Goal: Task Accomplishment & Management: Use online tool/utility

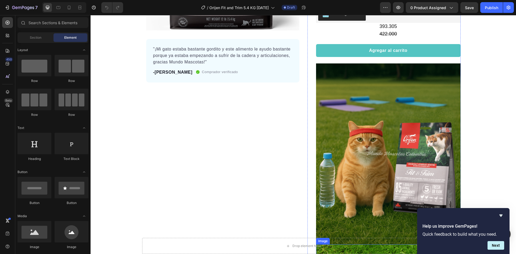
scroll to position [161, 0]
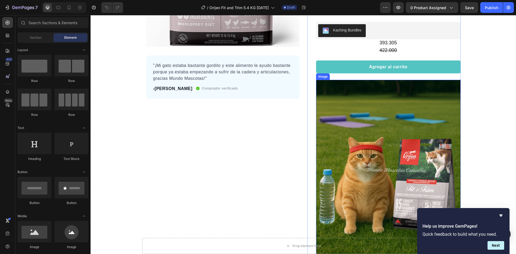
click at [418, 129] on img at bounding box center [388, 170] width 145 height 181
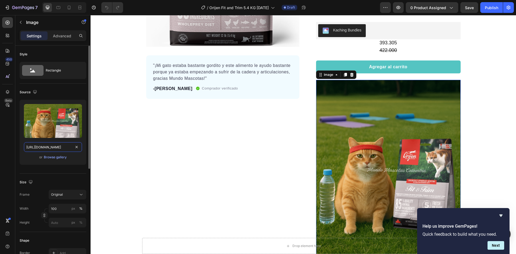
click at [62, 149] on input "[URL][DOMAIN_NAME]" at bounding box center [53, 147] width 58 height 10
paste input "_PORTADA.png?v=1758921468"
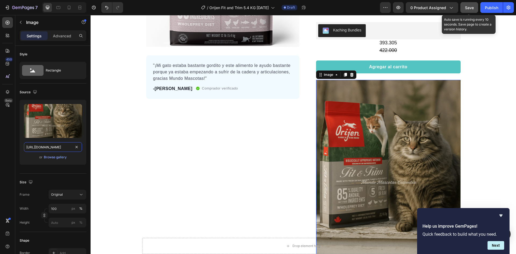
type input "[URL][DOMAIN_NAME]"
click at [469, 9] on span "Save" at bounding box center [469, 7] width 9 height 5
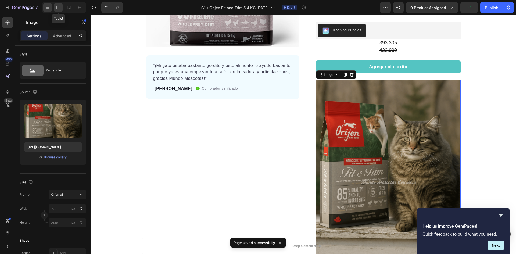
click at [58, 9] on icon at bounding box center [58, 7] width 5 height 5
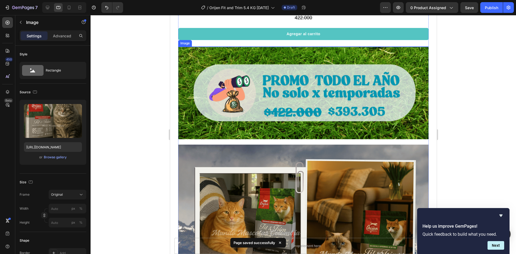
scroll to position [465, 0]
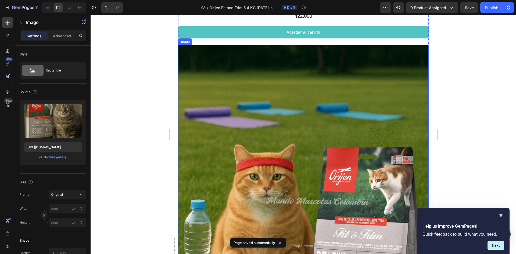
click at [299, 110] on img at bounding box center [303, 201] width 251 height 313
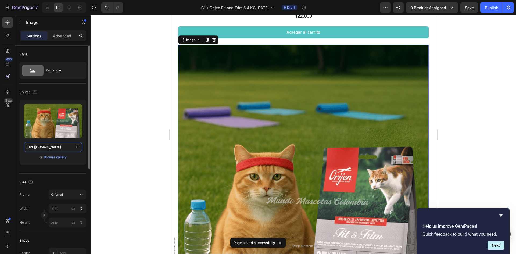
click at [63, 146] on input "[URL][DOMAIN_NAME]" at bounding box center [53, 147] width 58 height 10
paste input "_PORTADA.png?v=1758921468"
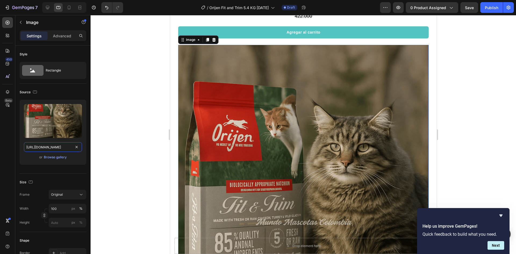
scroll to position [0, 116]
type input "[URL][DOMAIN_NAME]"
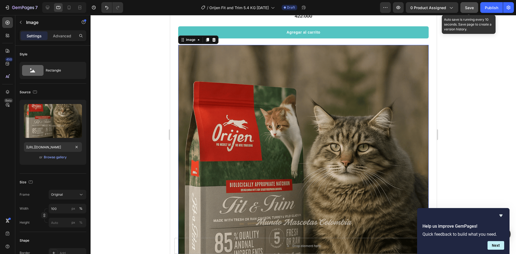
click at [470, 9] on span "Save" at bounding box center [469, 7] width 9 height 5
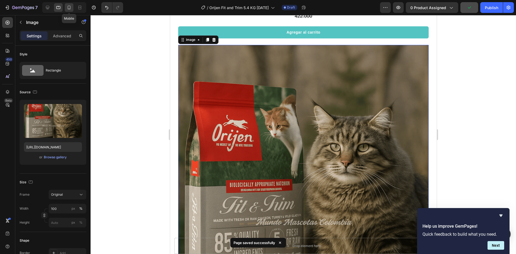
click at [71, 9] on icon at bounding box center [68, 7] width 5 height 5
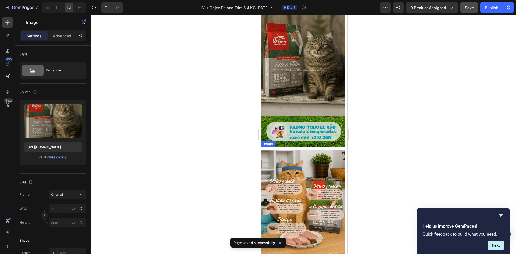
scroll to position [343, 0]
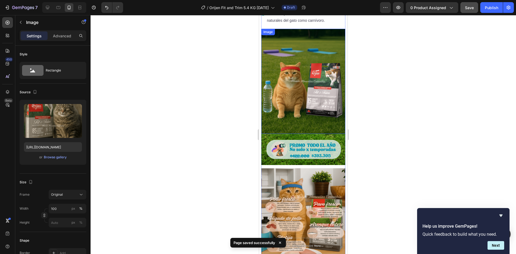
click at [320, 79] on img at bounding box center [303, 81] width 84 height 105
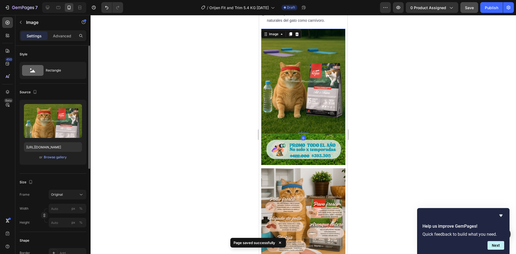
click at [52, 152] on div "Upload Image https://cdn.shopify.com/s/files/1/0625/8586/4362/files/Orijen_Fit_…" at bounding box center [53, 132] width 67 height 65
click at [56, 148] on input "[URL][DOMAIN_NAME]" at bounding box center [53, 147] width 58 height 10
paste input "_PORTADA.png?v=1758921468"
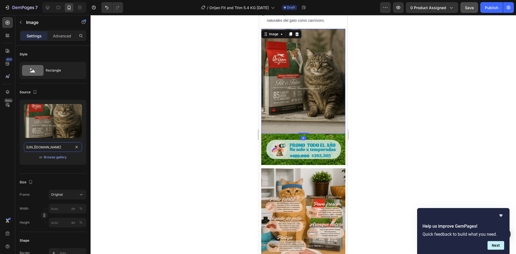
scroll to position [0, 116]
type input "[URL][DOMAIN_NAME]"
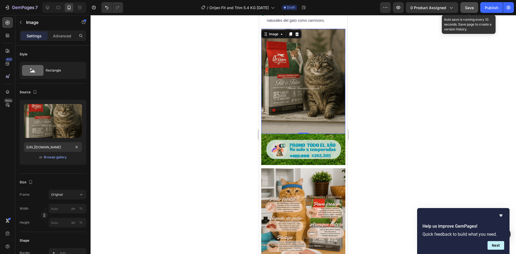
click at [468, 9] on span "Save" at bounding box center [469, 7] width 9 height 5
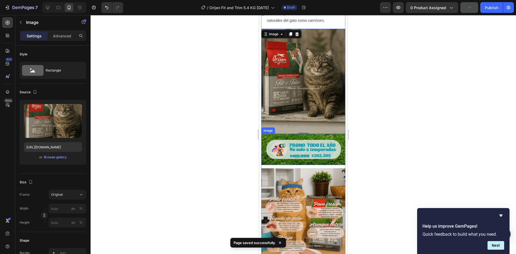
click at [336, 134] on img at bounding box center [303, 149] width 84 height 31
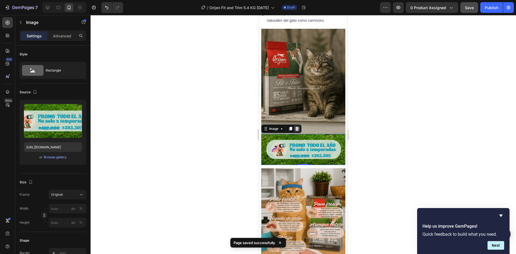
click at [297, 127] on icon at bounding box center [297, 129] width 4 height 4
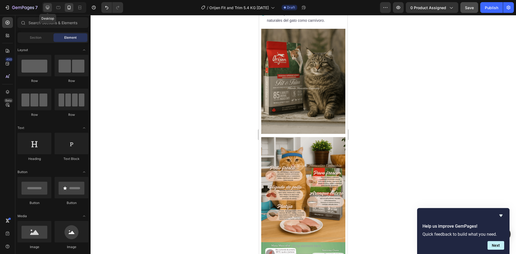
click at [48, 9] on icon at bounding box center [47, 7] width 5 height 5
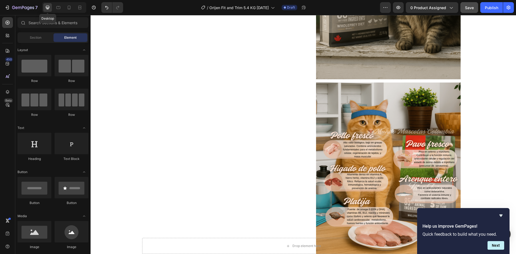
scroll to position [346, 0]
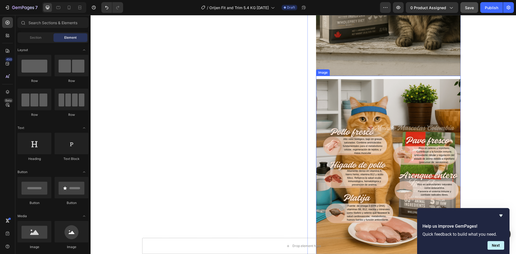
click at [383, 114] on img at bounding box center [388, 169] width 145 height 181
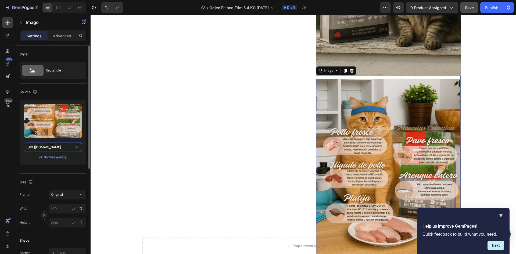
click at [57, 151] on input "[URL][DOMAIN_NAME]" at bounding box center [53, 147] width 58 height 10
paste input "dietes.png?v=1758921468"
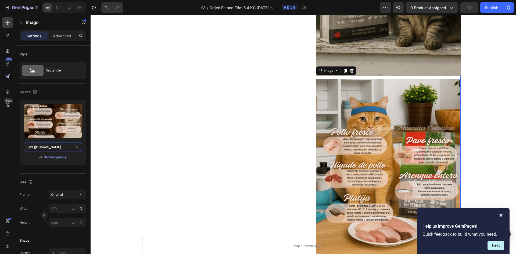
scroll to position [0, 118]
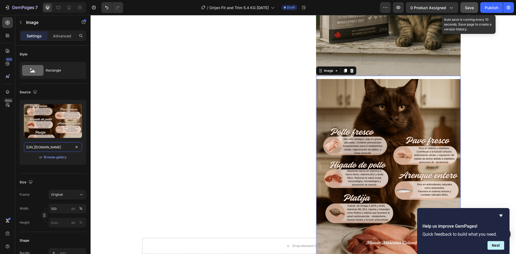
type input "[URL][DOMAIN_NAME]"
click at [469, 9] on span "Save" at bounding box center [469, 7] width 9 height 5
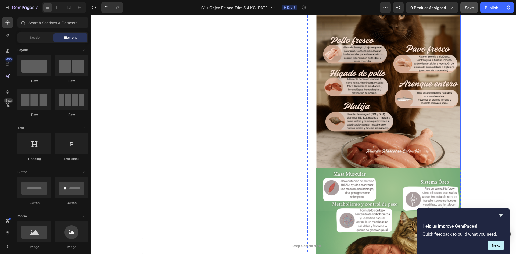
scroll to position [546, 0]
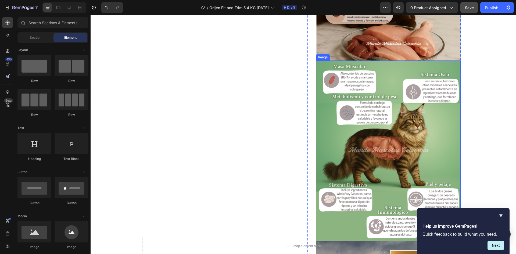
click at [352, 121] on img at bounding box center [388, 151] width 145 height 181
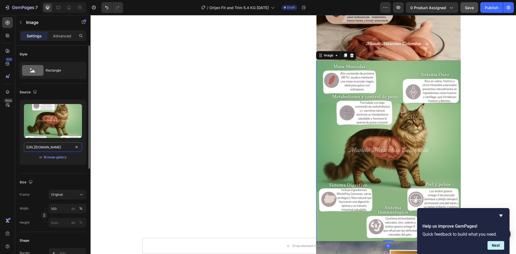
click at [53, 148] on input "[URL][DOMAIN_NAME]" at bounding box center [53, 147] width 58 height 10
paste input "TOPO.png?v=175892146"
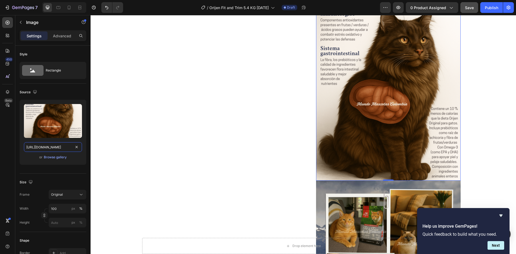
scroll to position [626, 0]
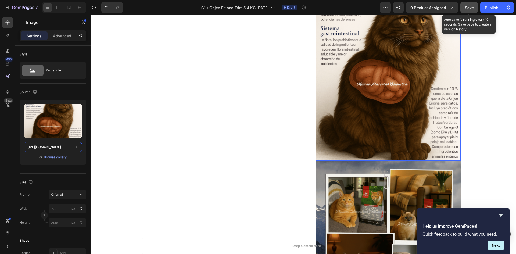
type input "[URL][DOMAIN_NAME]"
click at [468, 8] on span "Save" at bounding box center [469, 7] width 9 height 5
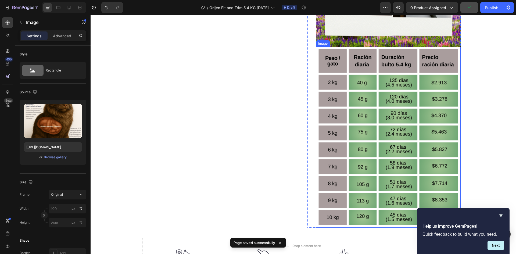
scroll to position [922, 0]
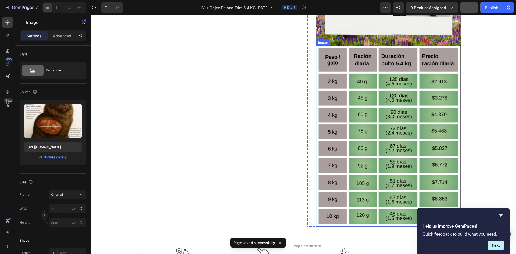
click at [391, 119] on img at bounding box center [388, 136] width 145 height 181
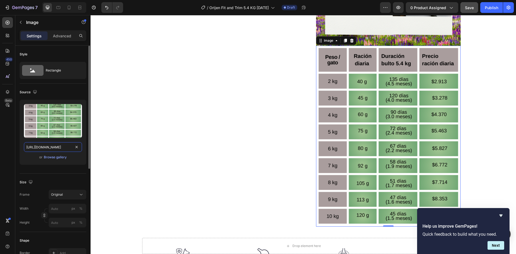
click at [63, 149] on input "https://cdn.shopify.com/s/files/1/0625/8586/4362/files/Orijen_Fit_Trim_cat_tabl…" at bounding box center [53, 147] width 58 height 10
paste input ".png?v=1758921468"
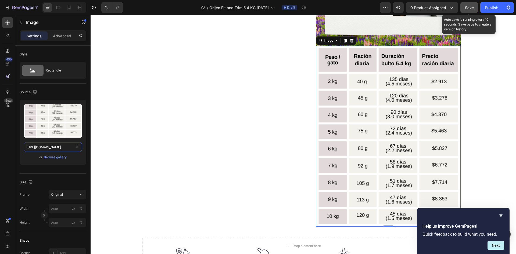
type input "https://cdn.shopify.com/s/files/1/0625/8586/4362/files/Orijen_Fit_Trim_cat_tabl…"
click at [468, 9] on span "Save" at bounding box center [469, 7] width 9 height 5
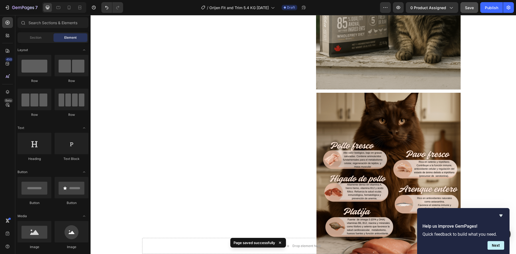
scroll to position [468, 0]
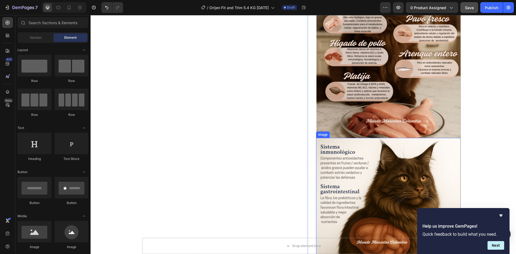
click at [428, 141] on img at bounding box center [388, 228] width 145 height 181
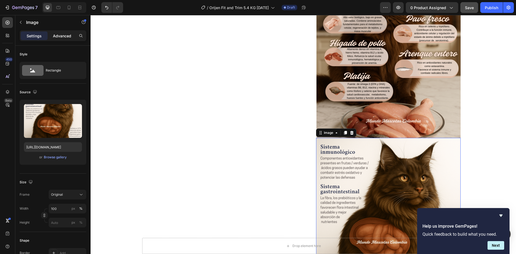
click at [63, 37] on p "Advanced" at bounding box center [62, 36] width 18 height 6
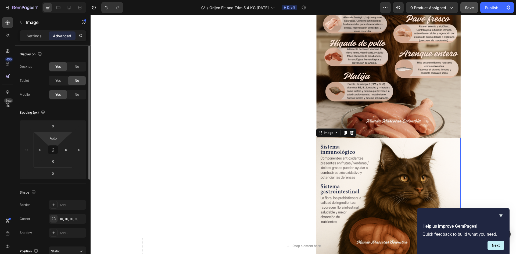
click at [55, 0] on html "7 / Orijen Fit and Trim 5.4 KG Mayo 5 Draft Preview 0 product assigned Save Pub…" at bounding box center [258, 0] width 516 height 0
click at [51, 138] on input "Auto" at bounding box center [53, 138] width 11 height 8
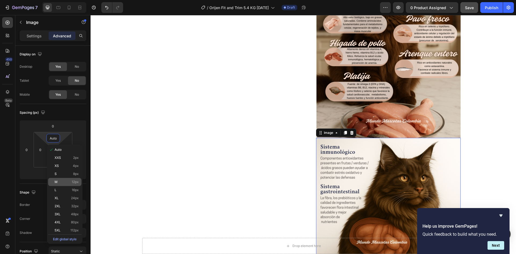
click at [63, 179] on div "M 12px" at bounding box center [64, 182] width 33 height 8
type input "12"
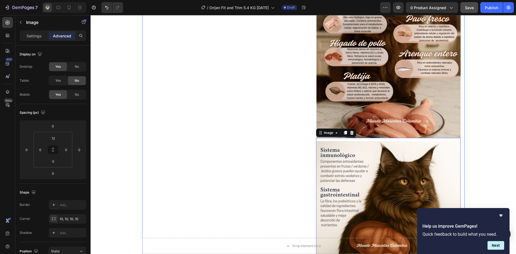
click at [196, 154] on div "Product Images "¡Mi gato estaba bastante gordito y este alimento le ayudo basta…" at bounding box center [222, 136] width 153 height 1098
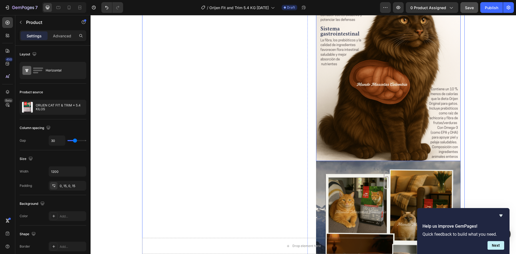
scroll to position [630, 0]
click at [372, 107] on img at bounding box center [388, 70] width 145 height 181
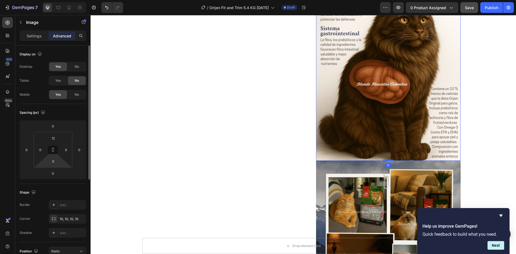
click at [56, 0] on html "7 / Orijen Fit and Trim 5.4 KG Mayo 5 Draft Preview 0 product assigned Save Pub…" at bounding box center [258, 0] width 516 height 0
click at [55, 163] on input "0" at bounding box center [53, 161] width 11 height 8
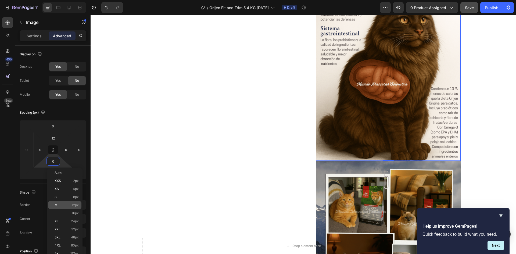
click at [68, 203] on div "M 12px" at bounding box center [64, 205] width 33 height 8
type input "12"
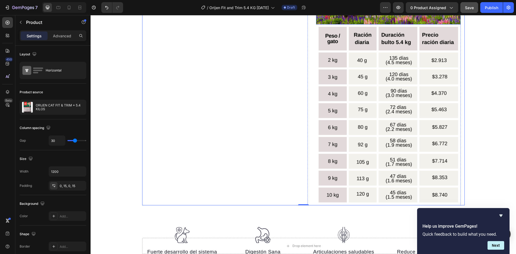
scroll to position [953, 0]
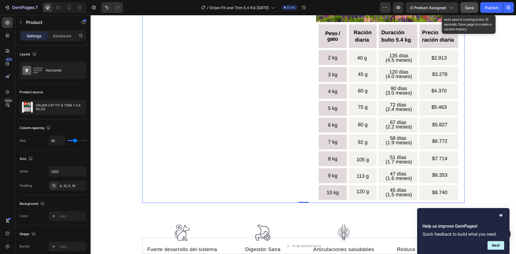
click at [474, 5] on span "Save" at bounding box center [469, 7] width 9 height 5
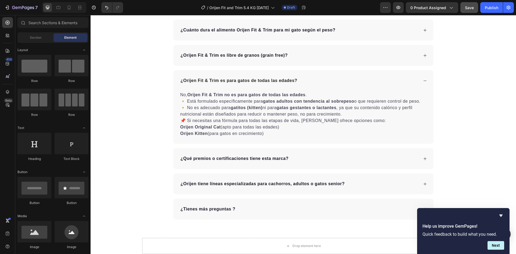
scroll to position [2033, 0]
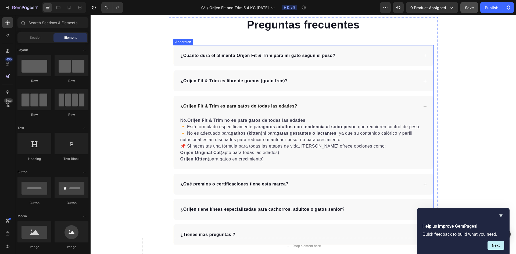
click at [356, 60] on div "¿Cuánto dura el alimento Orijen Fit & Trim para mi gato según el peso?" at bounding box center [304, 55] width 260 height 21
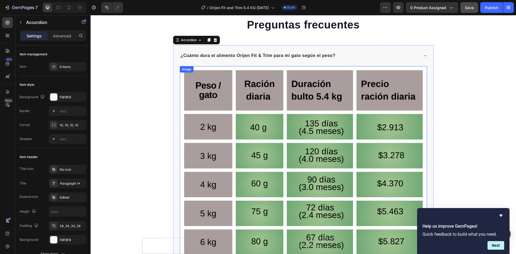
click at [286, 116] on img at bounding box center [303, 220] width 247 height 309
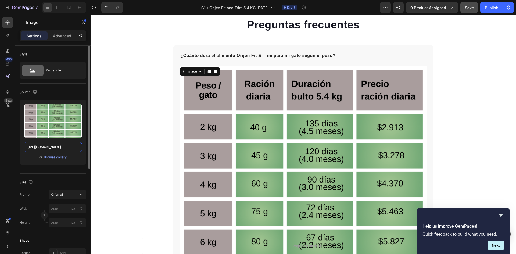
click at [54, 147] on input "https://cdn.shopify.com/s/files/1/0625/8586/4362/files/Orijen_Fit_Trim_cat_tabl…" at bounding box center [53, 147] width 58 height 10
paste input ".png?v=1758921468"
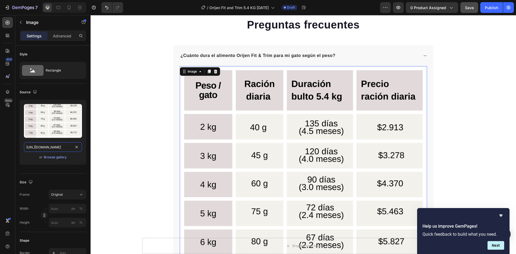
scroll to position [0, 109]
type input "https://cdn.shopify.com/s/files/1/0625/8586/4362/files/Orijen_Fit_Trim_cat_tabl…"
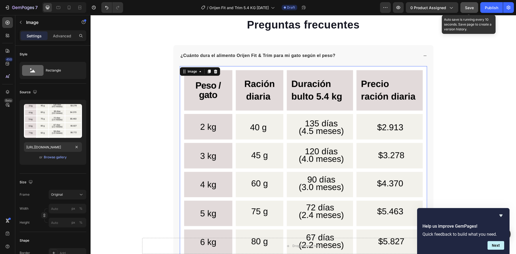
click at [469, 8] on span "Save" at bounding box center [469, 7] width 9 height 5
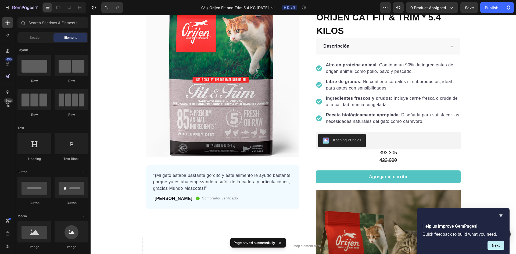
scroll to position [0, 0]
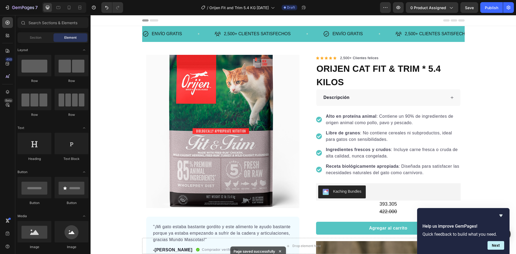
click at [467, 13] on div "7 / Orijen Fit and Trim 5.4 KG Mayo 5 Draft Preview 0 product assigned Save Pub…" at bounding box center [258, 7] width 516 height 15
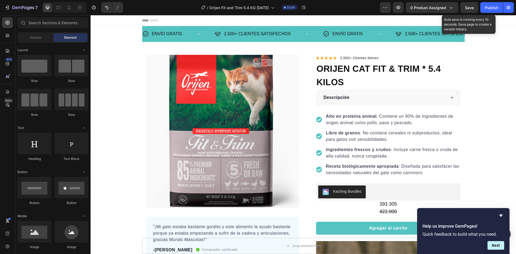
click at [468, 10] on div "Save" at bounding box center [469, 8] width 9 height 6
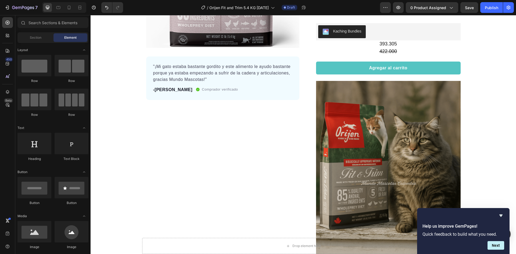
scroll to position [186, 0]
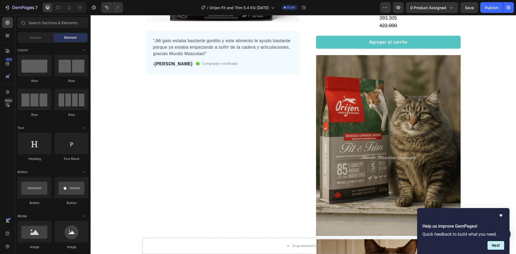
click at [399, 119] on img at bounding box center [388, 145] width 145 height 181
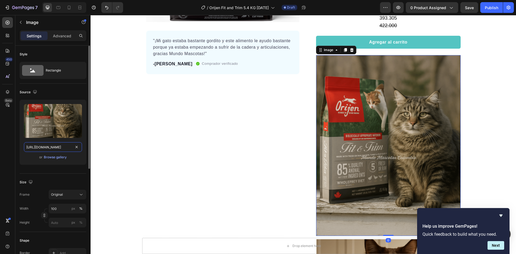
click at [57, 147] on input "[URL][DOMAIN_NAME]" at bounding box center [53, 147] width 58 height 10
click at [55, 9] on div at bounding box center [58, 7] width 9 height 9
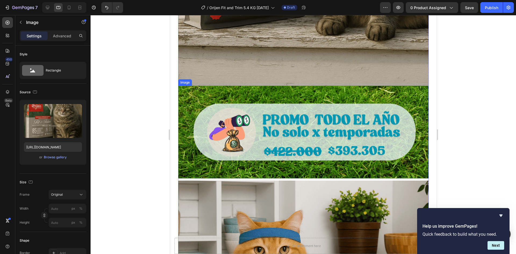
scroll to position [786, 0]
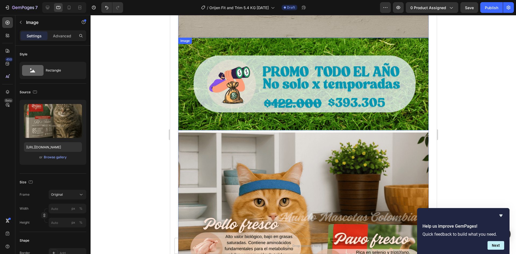
click at [292, 41] on img at bounding box center [303, 84] width 251 height 93
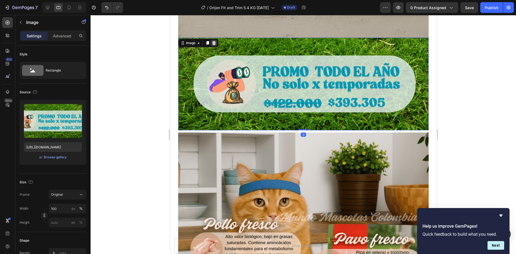
click at [214, 41] on icon at bounding box center [214, 43] width 4 height 4
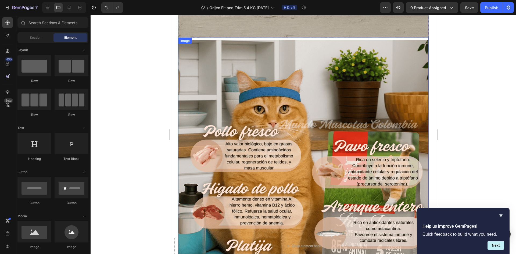
click at [230, 73] on img at bounding box center [303, 196] width 251 height 313
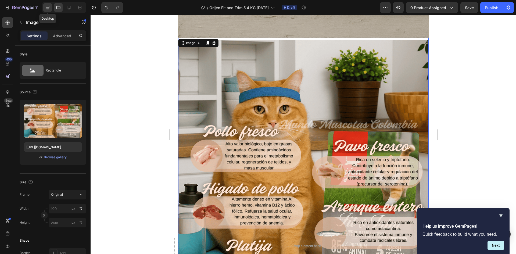
click at [48, 6] on icon at bounding box center [47, 7] width 3 height 3
type input "https://gempages-demo.myshopify.com/cdn/shop/t/1/assets/495611768014373769-7ae9…"
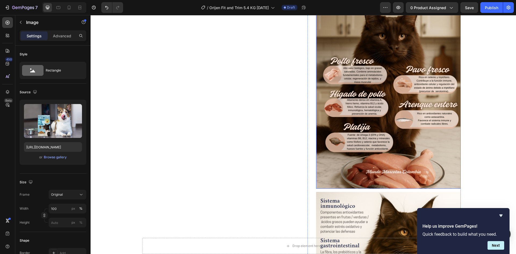
scroll to position [337, 0]
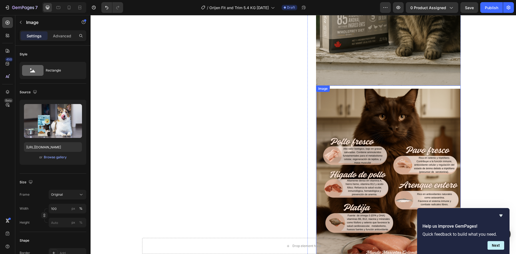
click at [369, 116] on img at bounding box center [388, 179] width 145 height 181
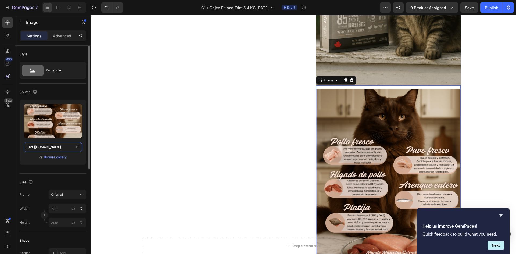
click at [55, 149] on input "[URL][DOMAIN_NAME]" at bounding box center [53, 147] width 58 height 10
click at [60, 5] on icon at bounding box center [58, 7] width 5 height 5
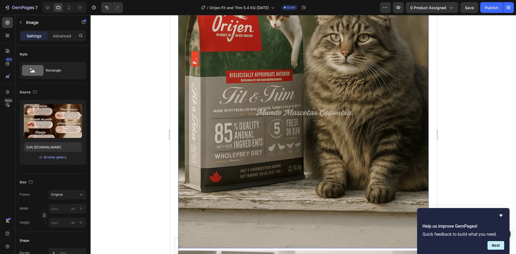
scroll to position [635, 0]
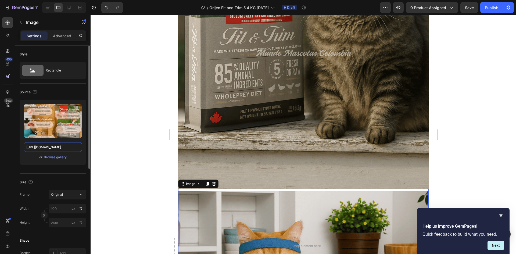
click at [51, 146] on input "[URL][DOMAIN_NAME]" at bounding box center [53, 147] width 58 height 10
paste input "dietes.png?v=1758921468"
type input "[URL][DOMAIN_NAME]"
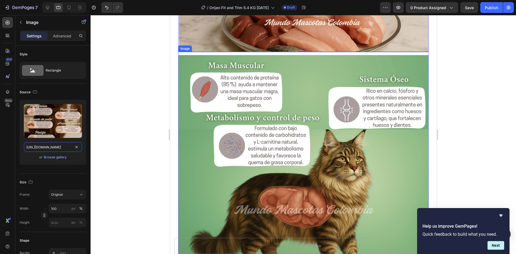
scroll to position [1092, 0]
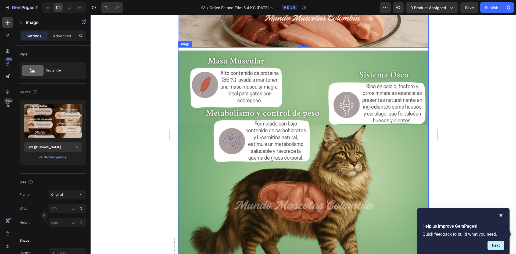
click at [289, 160] on img at bounding box center [303, 207] width 251 height 313
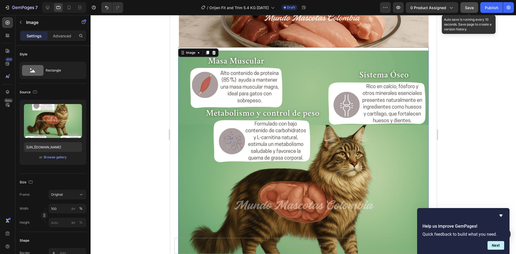
click at [463, 11] on button "Save" at bounding box center [470, 7] width 18 height 11
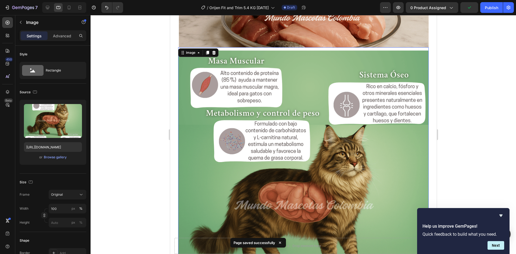
click at [53, 7] on div at bounding box center [64, 7] width 44 height 11
click at [50, 8] on icon at bounding box center [47, 7] width 5 height 5
type input "https://gempages-demo.myshopify.com/cdn/shop/t/1/assets/495611768014373769-7ae9…"
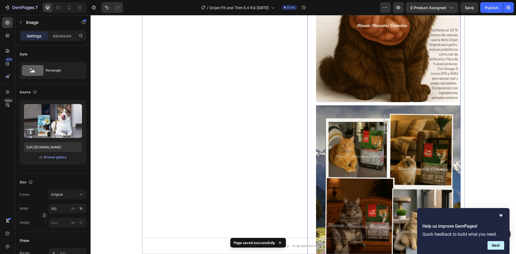
scroll to position [527, 0]
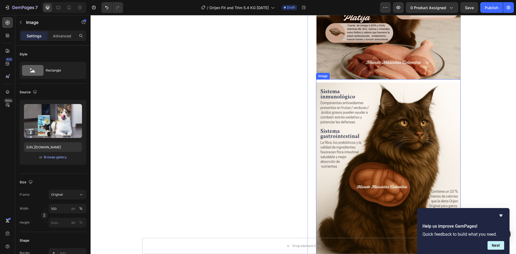
click at [379, 124] on img at bounding box center [388, 173] width 145 height 181
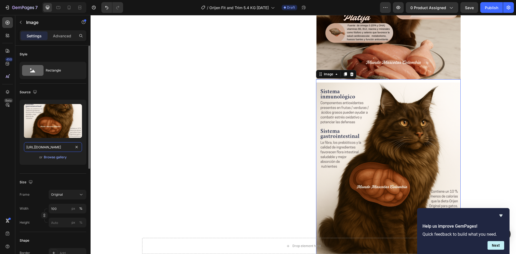
click at [56, 149] on input "[URL][DOMAIN_NAME]" at bounding box center [53, 147] width 58 height 10
click at [59, 7] on icon at bounding box center [58, 7] width 5 height 5
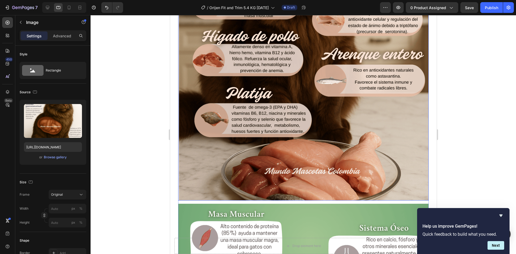
scroll to position [1019, 0]
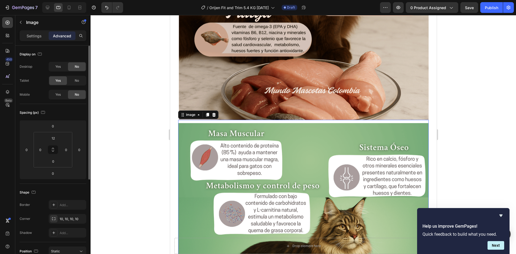
click at [35, 37] on p "Settings" at bounding box center [34, 36] width 15 height 6
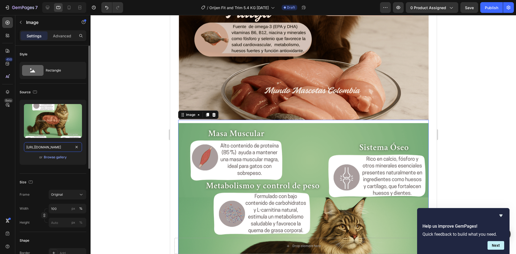
click at [47, 147] on input "[URL][DOMAIN_NAME]" at bounding box center [53, 147] width 58 height 10
paste input "TOPO.png?v=175892146"
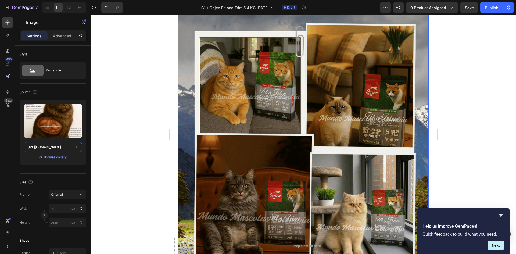
scroll to position [1450, 0]
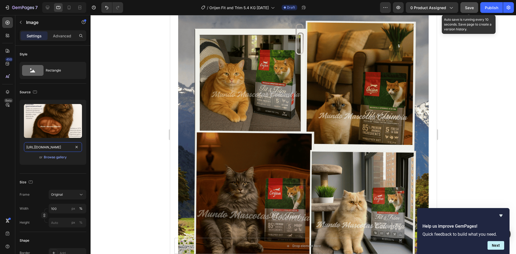
type input "[URL][DOMAIN_NAME]"
click at [471, 10] on button "Save" at bounding box center [470, 7] width 18 height 11
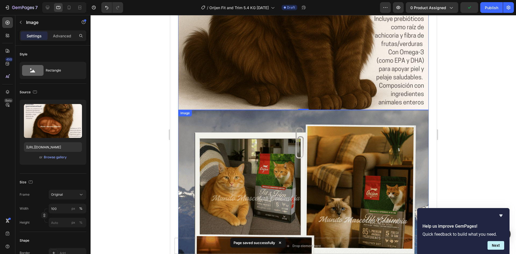
scroll to position [1342, 0]
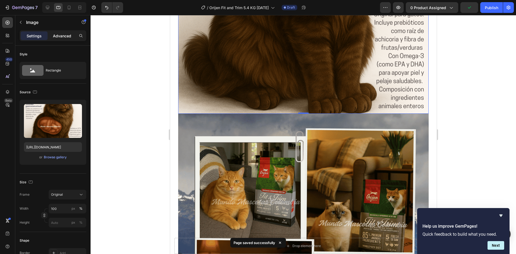
click at [60, 34] on p "Advanced" at bounding box center [62, 36] width 18 height 6
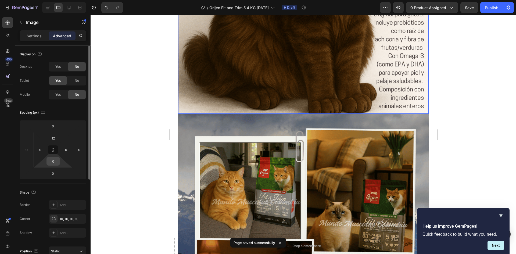
click at [51, 0] on html "7 / Orijen Fit and Trim 5.4 KG Mayo 5 Draft Preview 0 product assigned Save Pub…" at bounding box center [258, 0] width 516 height 0
click at [54, 163] on input "0" at bounding box center [53, 161] width 11 height 8
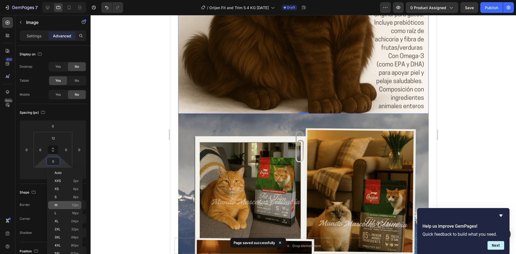
click at [66, 207] on p "M 12px" at bounding box center [67, 205] width 24 height 4
type input "12"
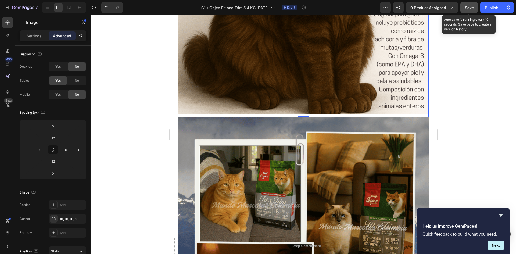
click at [468, 12] on button "Save" at bounding box center [470, 7] width 18 height 11
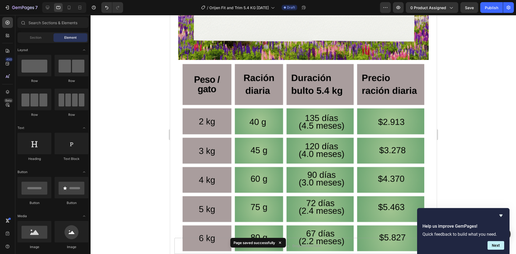
scroll to position [1785, 0]
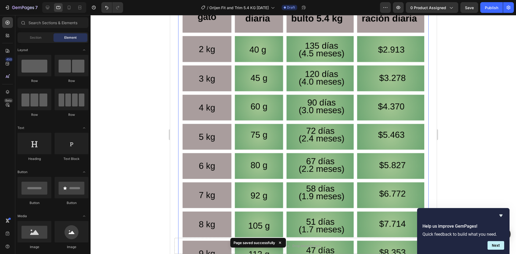
click at [365, 110] on img at bounding box center [303, 144] width 251 height 313
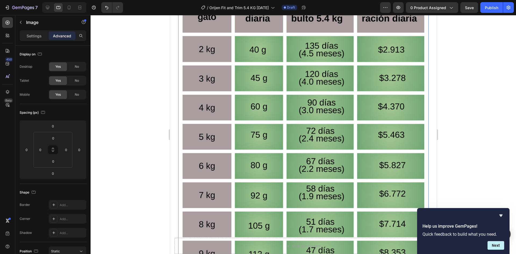
click at [255, 131] on img at bounding box center [303, 144] width 251 height 313
click at [38, 37] on p "Settings" at bounding box center [34, 36] width 15 height 6
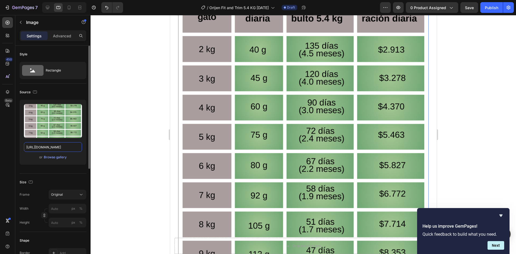
click at [55, 151] on input "https://cdn.shopify.com/s/files/1/0625/8586/4362/files/Orijen_Fit_Trim_cat_tabl…" at bounding box center [53, 147] width 58 height 10
paste input ".png?v=1758921468"
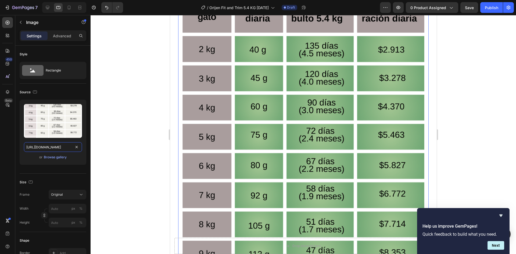
scroll to position [0, 109]
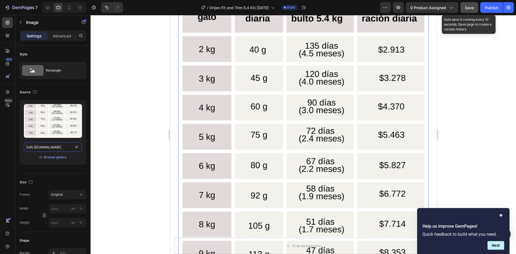
type input "https://cdn.shopify.com/s/files/1/0625/8586/4362/files/Orijen_Fit_Trim_cat_tabl…"
click at [469, 8] on span "Save" at bounding box center [469, 7] width 9 height 5
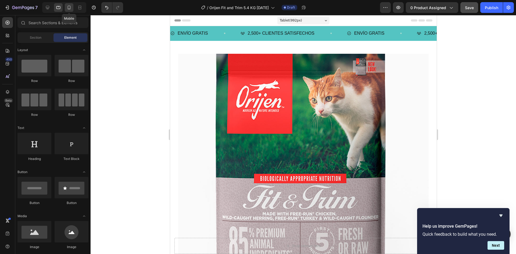
click at [71, 10] on icon at bounding box center [68, 7] width 5 height 5
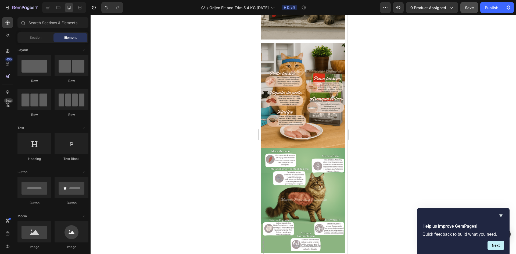
scroll to position [487, 0]
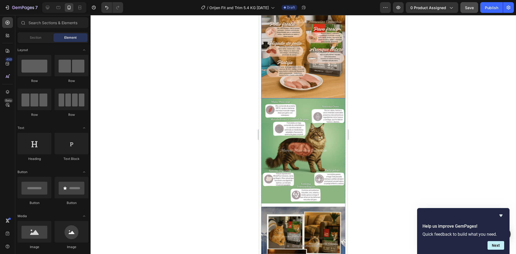
click at [323, 61] on img at bounding box center [303, 45] width 84 height 105
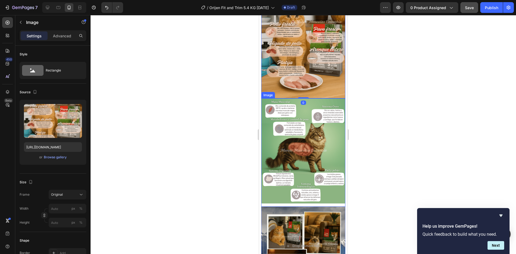
scroll to position [433, 0]
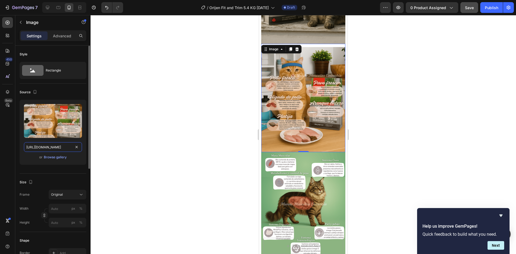
click at [47, 149] on input "[URL][DOMAIN_NAME]" at bounding box center [53, 147] width 58 height 10
paste input "dietes.png?v=1758921468"
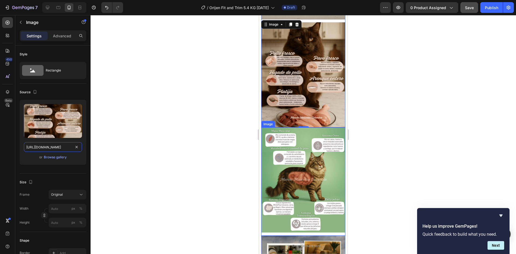
scroll to position [460, 0]
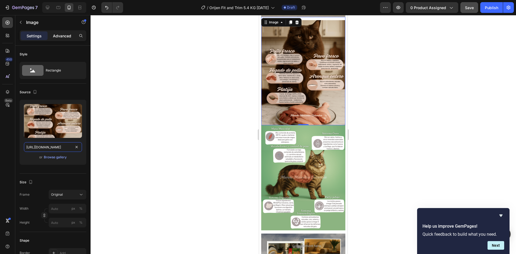
type input "[URL][DOMAIN_NAME]"
click at [57, 34] on p "Advanced" at bounding box center [62, 36] width 18 height 6
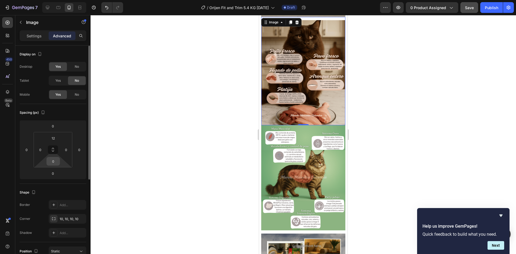
click at [55, 160] on input "0" at bounding box center [53, 161] width 11 height 8
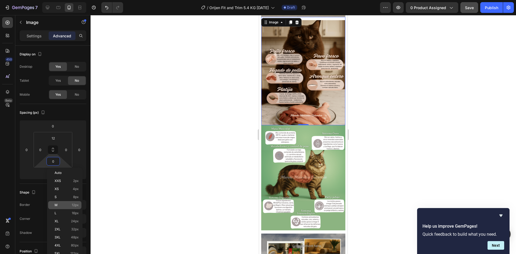
click at [66, 203] on div "M 12px" at bounding box center [64, 205] width 33 height 8
type input "12"
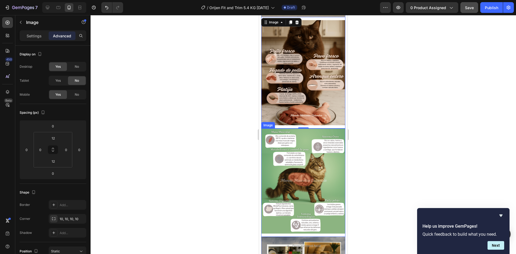
click at [295, 132] on img at bounding box center [303, 181] width 84 height 105
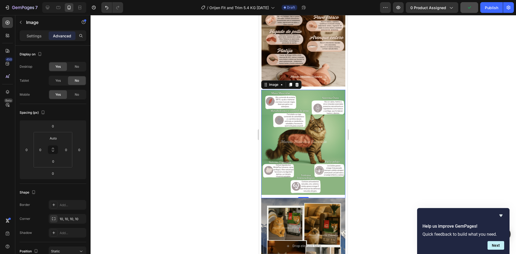
scroll to position [514, 0]
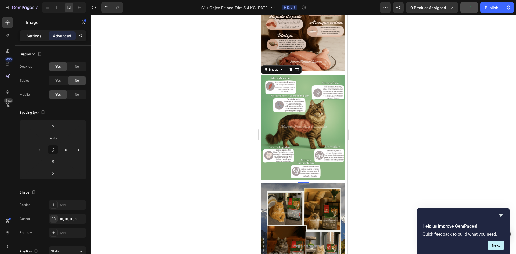
click at [34, 33] on div "Settings" at bounding box center [34, 35] width 27 height 9
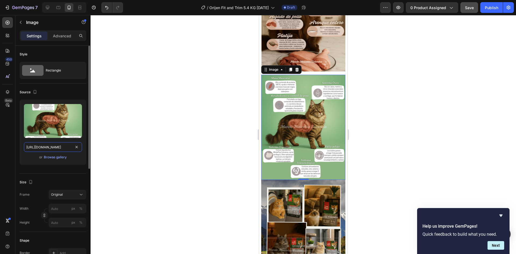
click at [55, 148] on input "[URL][DOMAIN_NAME]" at bounding box center [53, 147] width 58 height 10
paste input "TOPO.png?v=175892146"
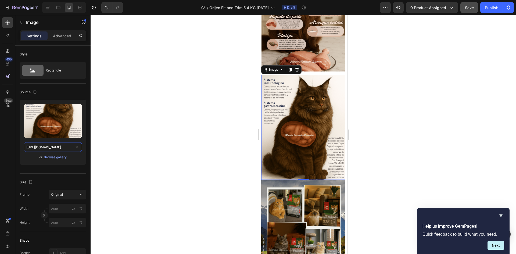
scroll to position [0, 110]
type input "[URL][DOMAIN_NAME]"
click at [63, 37] on p "Advanced" at bounding box center [62, 36] width 18 height 6
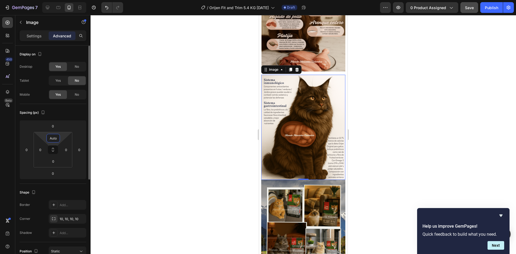
click at [55, 139] on input "Auto" at bounding box center [53, 138] width 11 height 8
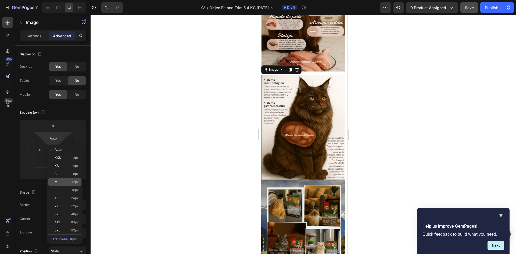
click at [67, 179] on div "M 12px" at bounding box center [64, 182] width 33 height 8
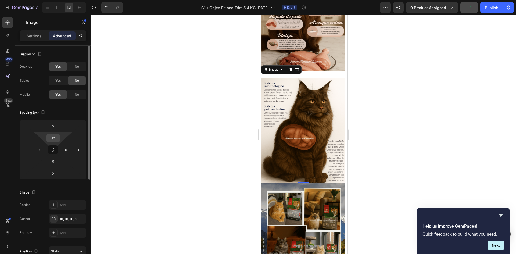
click at [50, 140] on input "12" at bounding box center [53, 138] width 11 height 8
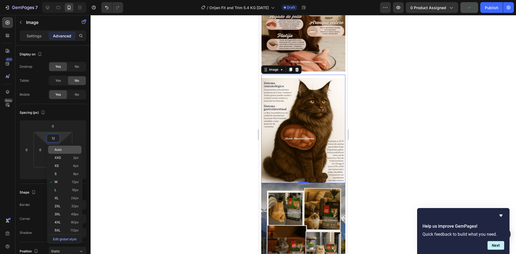
click at [65, 149] on p "Auto" at bounding box center [67, 150] width 24 height 4
type input "Auto"
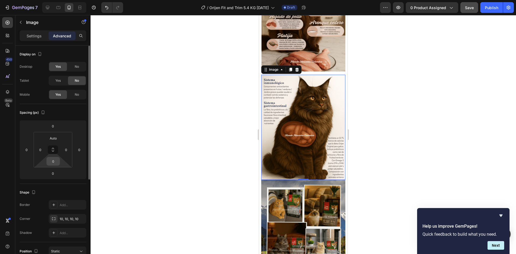
click at [53, 164] on input "0" at bounding box center [53, 161] width 11 height 8
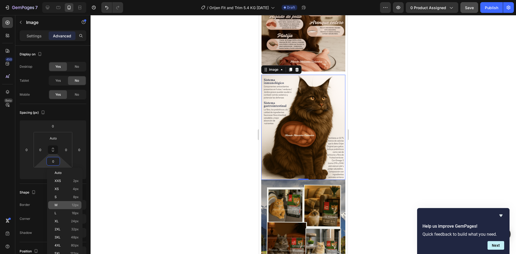
click at [67, 204] on p "M 12px" at bounding box center [67, 205] width 24 height 4
type input "12"
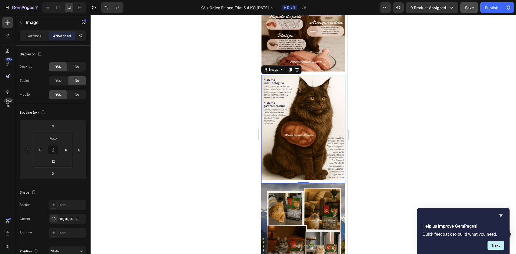
click at [181, 173] on div at bounding box center [304, 134] width 426 height 239
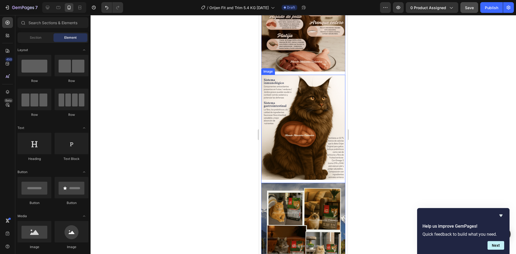
click at [289, 75] on img at bounding box center [303, 127] width 84 height 105
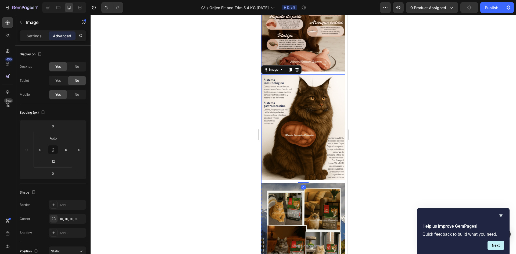
click at [320, 47] on img at bounding box center [303, 18] width 84 height 105
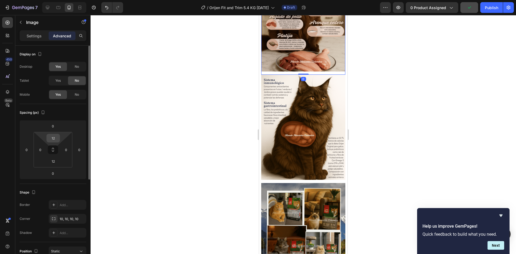
click at [54, 139] on input "12" at bounding box center [53, 138] width 11 height 8
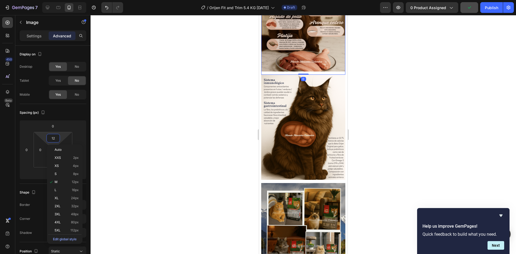
click at [131, 144] on div at bounding box center [304, 134] width 426 height 239
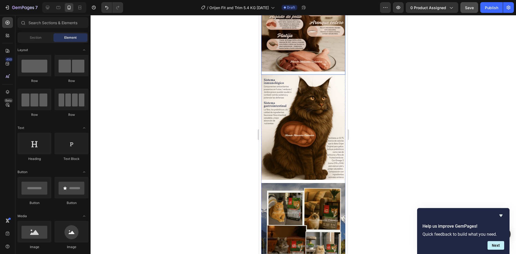
click at [280, 43] on img at bounding box center [303, 18] width 84 height 105
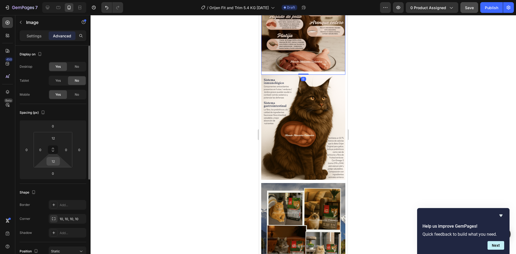
click at [54, 163] on input "12" at bounding box center [53, 161] width 11 height 8
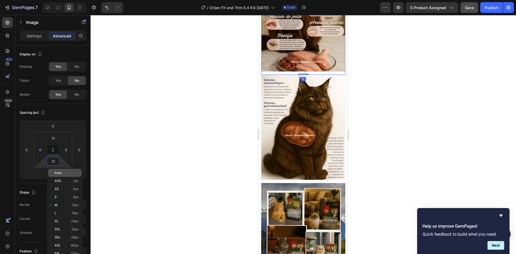
click at [60, 169] on div "Auto" at bounding box center [64, 173] width 33 height 8
type input "Auto"
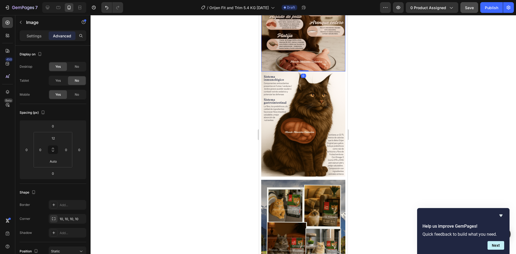
click at [130, 152] on div at bounding box center [304, 134] width 426 height 239
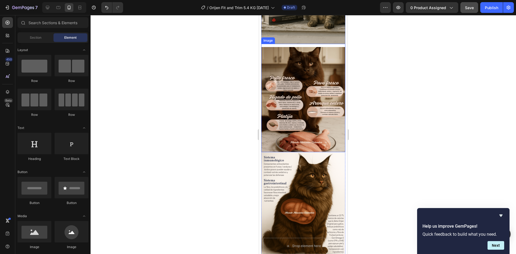
scroll to position [406, 0]
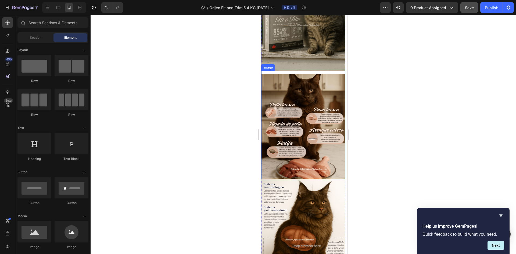
click at [305, 74] on img at bounding box center [303, 126] width 84 height 105
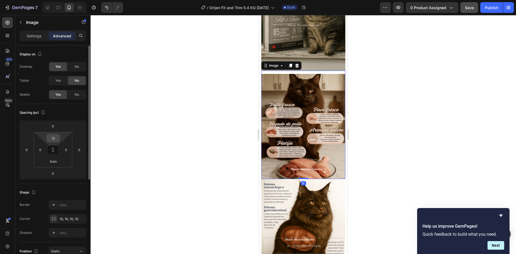
click at [55, 140] on input "12" at bounding box center [53, 138] width 11 height 8
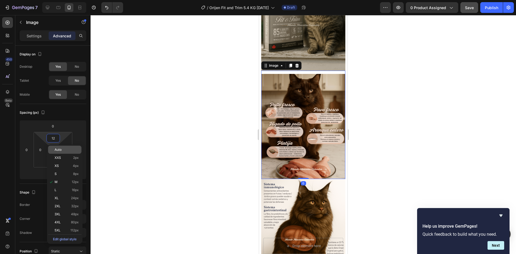
click at [65, 150] on p "Auto" at bounding box center [67, 150] width 24 height 4
type input "Auto"
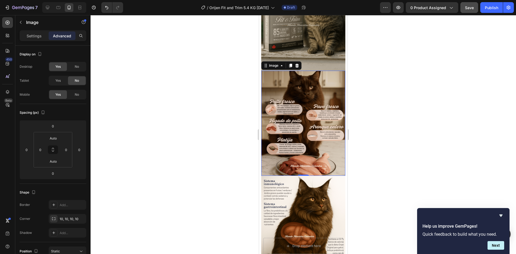
click at [194, 115] on div at bounding box center [304, 134] width 426 height 239
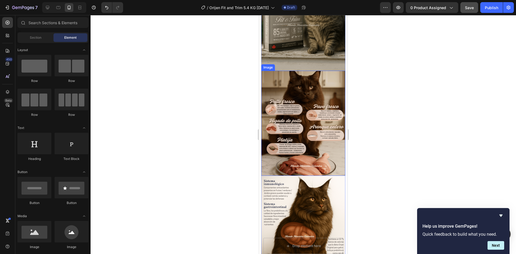
click at [274, 157] on img at bounding box center [303, 123] width 84 height 105
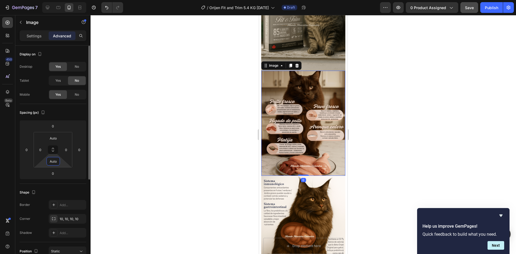
click at [55, 164] on input "Auto" at bounding box center [53, 161] width 11 height 8
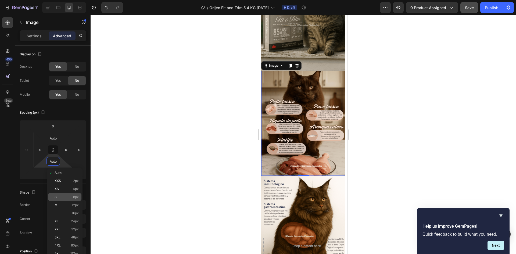
click at [72, 194] on div "S 8px" at bounding box center [64, 197] width 33 height 8
type input "8"
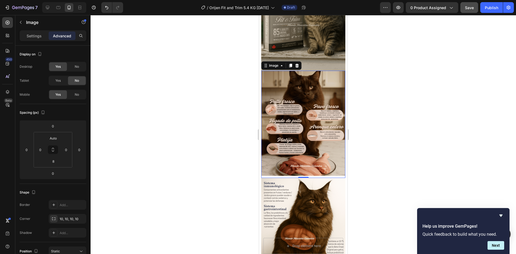
click at [207, 152] on div at bounding box center [304, 134] width 426 height 239
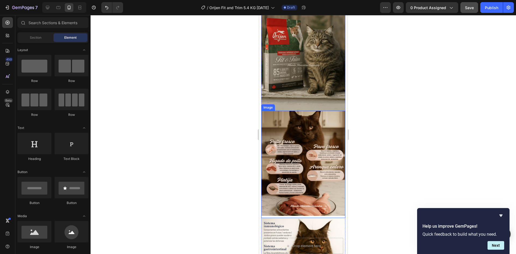
scroll to position [352, 0]
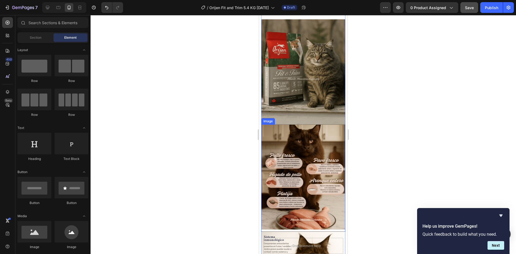
click at [274, 125] on img at bounding box center [303, 177] width 84 height 105
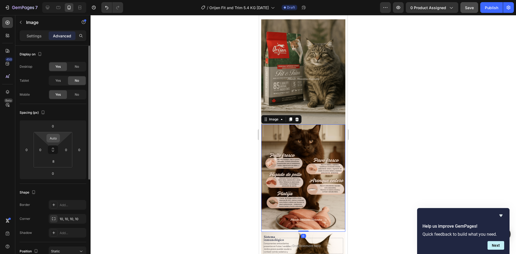
click at [54, 140] on input "Auto" at bounding box center [53, 138] width 11 height 8
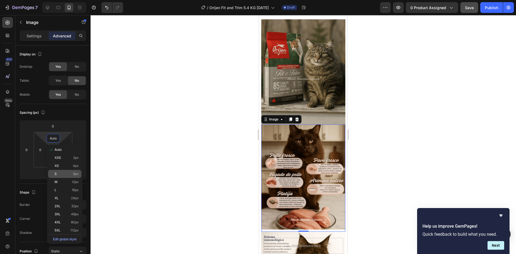
click at [63, 171] on div "S 8px" at bounding box center [64, 174] width 33 height 8
type input "8"
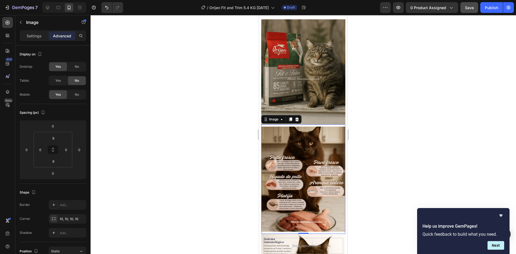
click at [183, 138] on div at bounding box center [304, 134] width 426 height 239
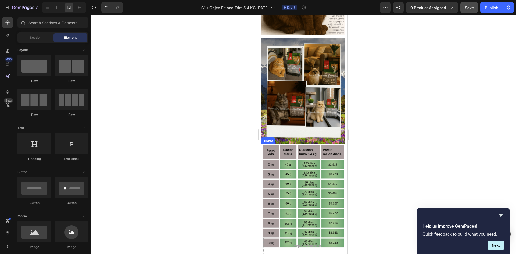
scroll to position [675, 0]
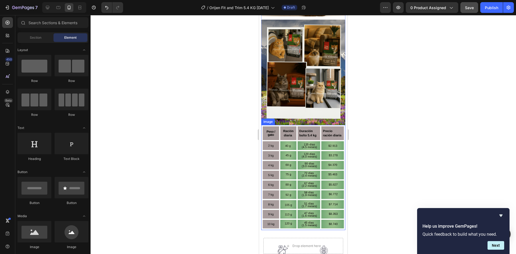
click at [302, 149] on img at bounding box center [303, 177] width 84 height 105
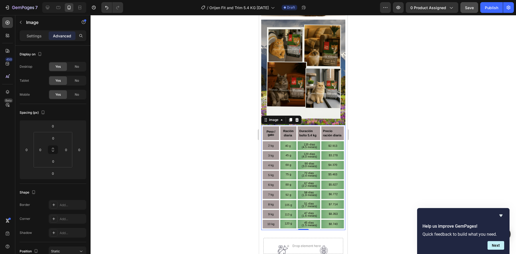
click at [299, 141] on img at bounding box center [303, 177] width 84 height 105
click at [37, 37] on p "Settings" at bounding box center [34, 36] width 15 height 6
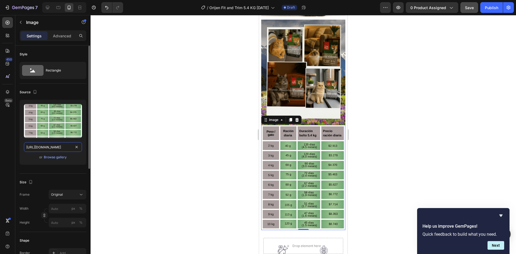
click at [59, 145] on input "https://cdn.shopify.com/s/files/1/0625/8586/4362/files/Orijen_Fit_Trim_cat_tabl…" at bounding box center [53, 147] width 58 height 10
paste input ".png?v=1758921468"
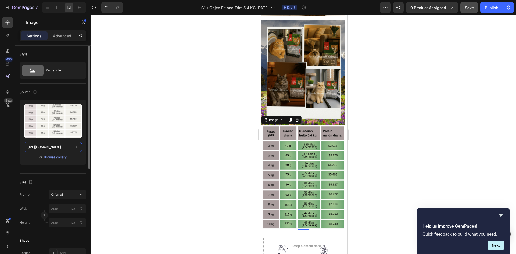
scroll to position [0, 109]
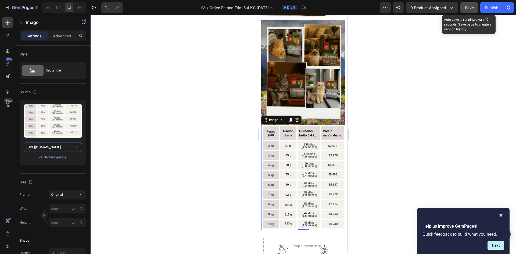
type input "https://cdn.shopify.com/s/files/1/0625/8586/4362/files/Orijen_Fit_Trim_cat_tabl…"
click at [469, 11] on button "Save" at bounding box center [470, 7] width 18 height 11
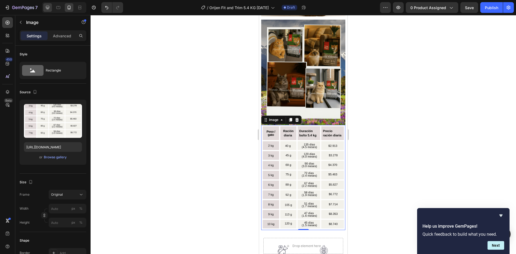
click at [47, 10] on icon at bounding box center [47, 7] width 5 height 5
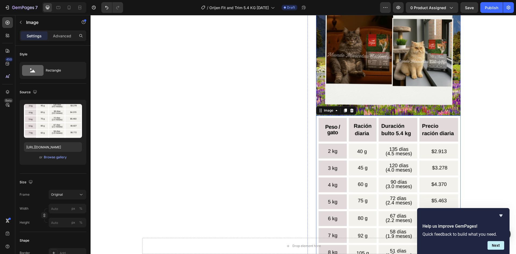
scroll to position [778, 0]
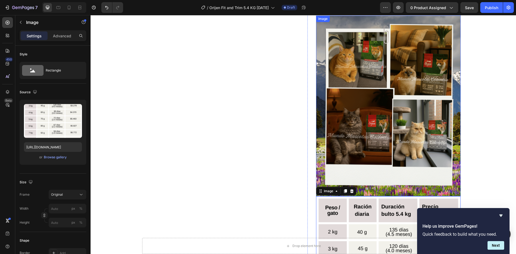
click at [373, 95] on img at bounding box center [388, 106] width 145 height 181
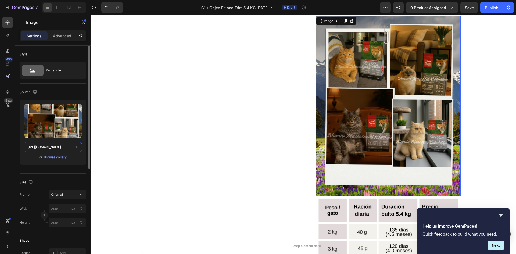
click at [58, 146] on input "[URL][DOMAIN_NAME]" at bounding box center [53, 147] width 58 height 10
paste input "fotos.png?v=1758921990"
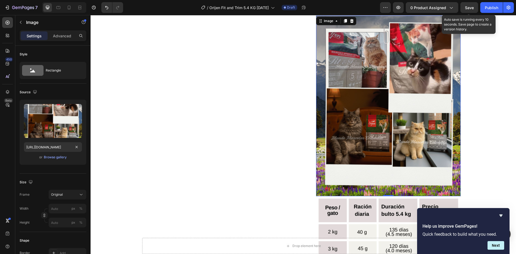
scroll to position [0, 0]
click at [472, 8] on span "Save" at bounding box center [469, 7] width 9 height 5
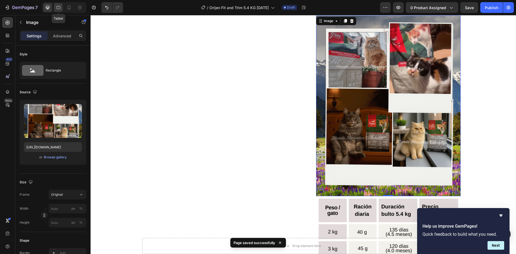
click at [62, 9] on div at bounding box center [58, 7] width 9 height 9
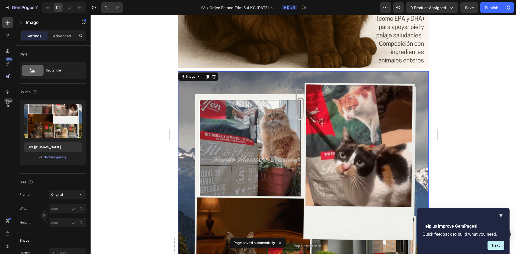
scroll to position [1406, 0]
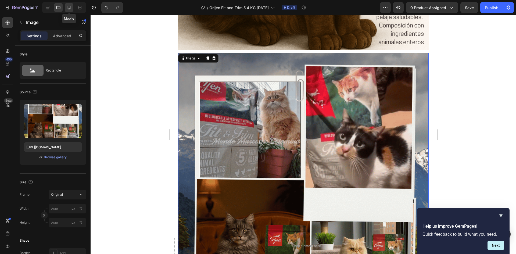
click at [70, 9] on icon at bounding box center [69, 8] width 3 height 4
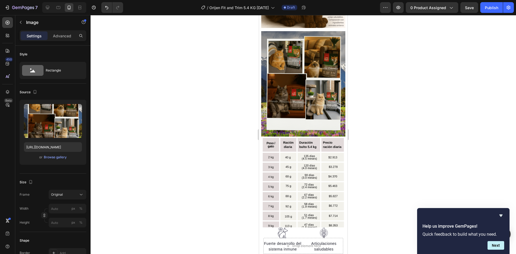
scroll to position [583, 0]
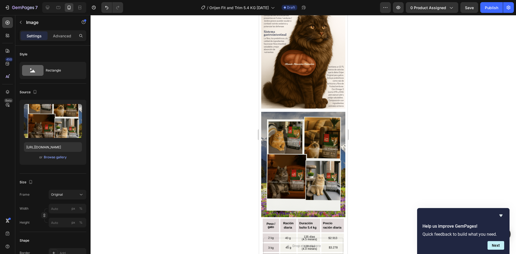
click at [300, 114] on img at bounding box center [303, 164] width 84 height 105
click at [63, 147] on input "[URL][DOMAIN_NAME]" at bounding box center [53, 147] width 58 height 10
paste input "fotos.png?v=1758921990"
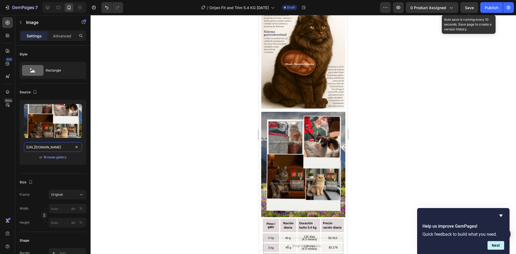
type input "[URL][DOMAIN_NAME]"
click at [469, 8] on span "Save" at bounding box center [469, 7] width 9 height 5
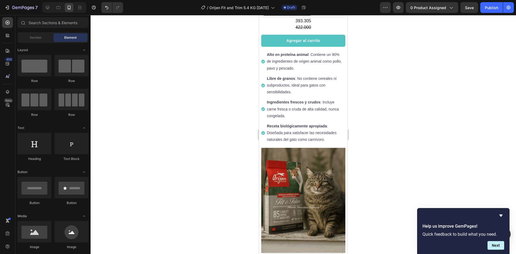
scroll to position [96, 0]
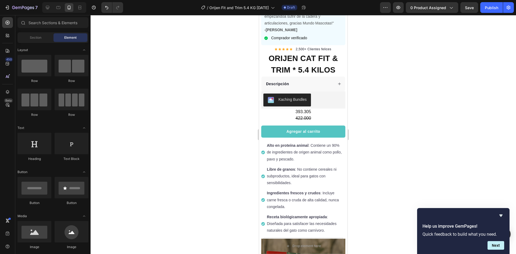
drag, startPoint x: 345, startPoint y: 82, endPoint x: 625, endPoint y: 50, distance: 282.1
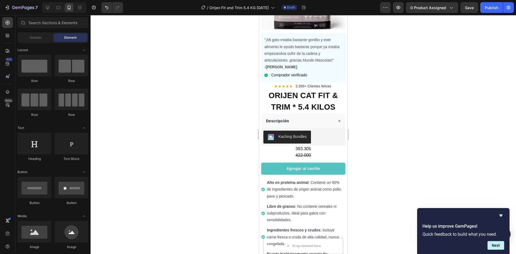
scroll to position [0, 0]
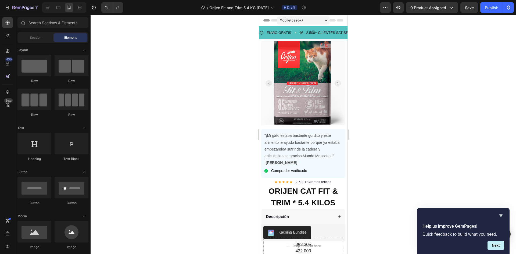
drag, startPoint x: 346, startPoint y: 46, endPoint x: 611, endPoint y: 41, distance: 264.2
click at [469, 9] on span "Save" at bounding box center [469, 7] width 9 height 5
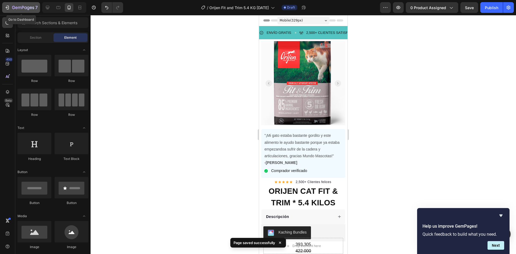
click at [16, 11] on button "7" at bounding box center [21, 7] width 38 height 11
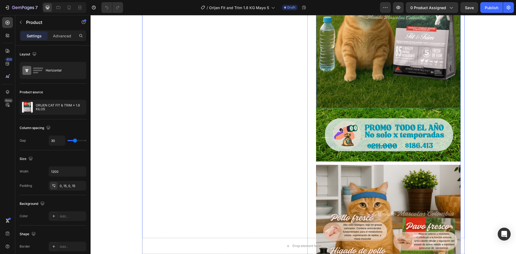
scroll to position [287, 0]
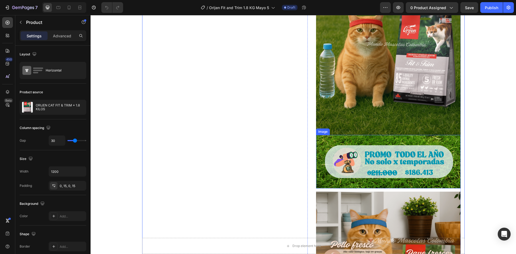
click at [336, 161] on img at bounding box center [388, 162] width 145 height 54
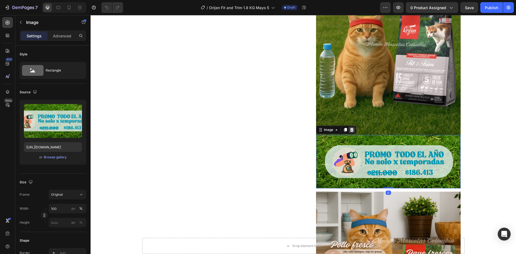
click at [350, 132] on icon at bounding box center [351, 130] width 3 height 4
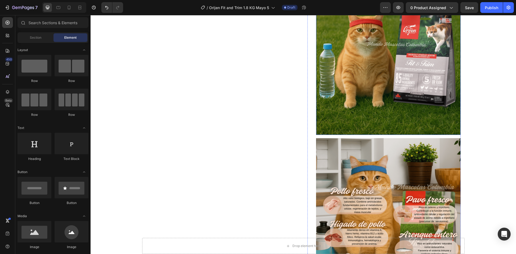
click at [379, 101] on img at bounding box center [388, 44] width 145 height 181
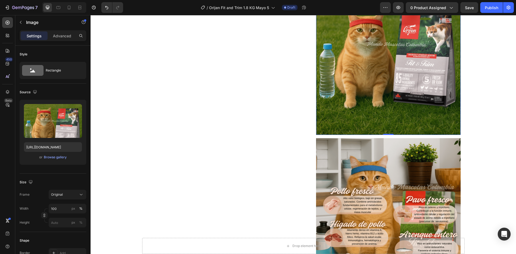
click at [356, 84] on img at bounding box center [388, 44] width 145 height 181
click at [66, 150] on input "[URL][DOMAIN_NAME]" at bounding box center [53, 147] width 58 height 10
paste input "_PORTADA.png?v=1758921468"
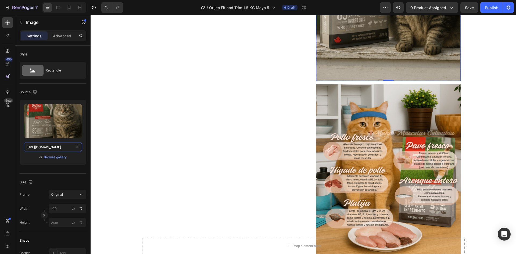
scroll to position [368, 0]
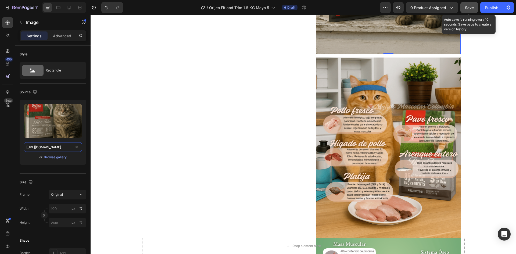
type input "[URL][DOMAIN_NAME]"
click at [467, 11] on button "Save" at bounding box center [470, 7] width 18 height 11
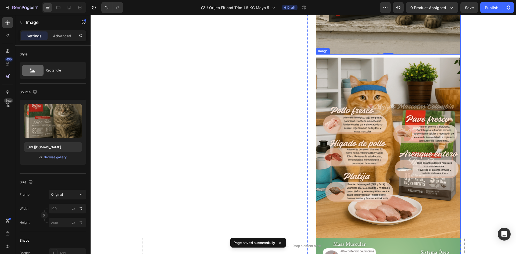
click at [370, 101] on img at bounding box center [388, 148] width 145 height 181
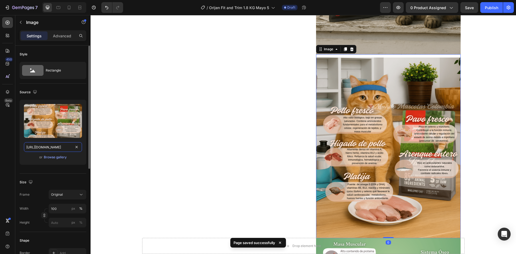
click at [62, 151] on input "[URL][DOMAIN_NAME]" at bounding box center [53, 147] width 58 height 10
paste input "dietes.png?v=1758921468"
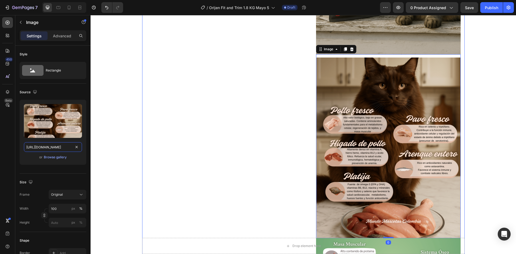
scroll to position [0, 118]
type input "[URL][DOMAIN_NAME]"
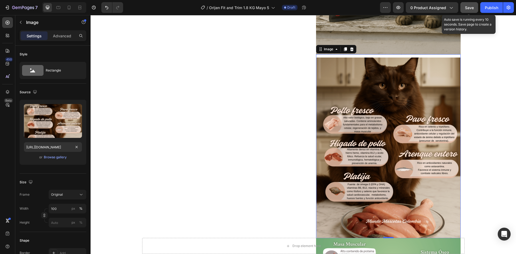
click at [470, 10] on div "Save" at bounding box center [469, 8] width 9 height 6
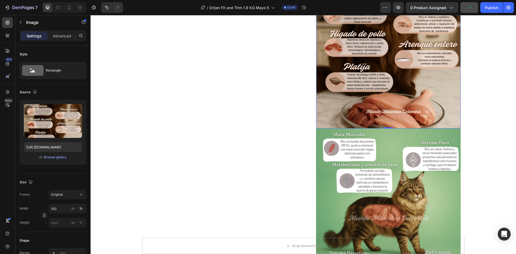
scroll to position [556, 0]
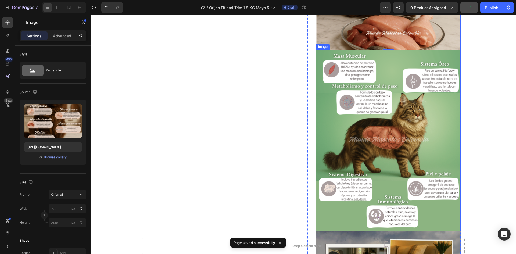
click at [390, 127] on img at bounding box center [388, 140] width 145 height 181
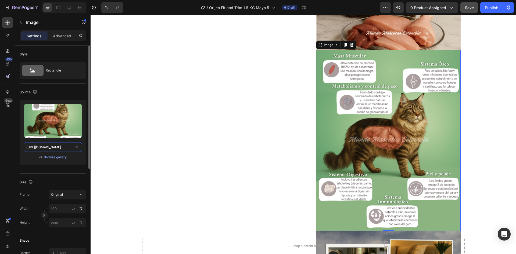
click at [63, 147] on input "[URL][DOMAIN_NAME]" at bounding box center [53, 147] width 58 height 10
paste input "TOPO.png?v=175892146"
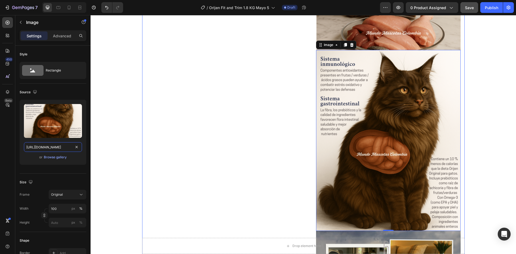
scroll to position [0, 110]
type input "[URL][DOMAIN_NAME]"
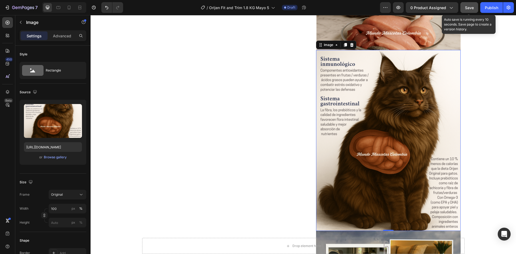
click at [467, 9] on span "Save" at bounding box center [469, 7] width 9 height 5
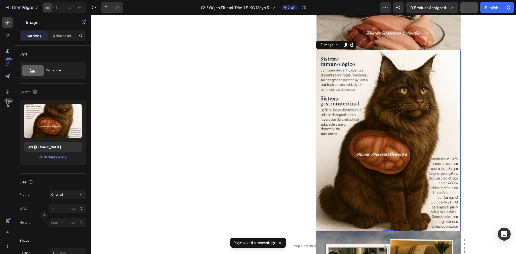
click at [62, 31] on div "Settings Advanced" at bounding box center [53, 35] width 67 height 11
click at [63, 34] on p "Advanced" at bounding box center [62, 36] width 18 height 6
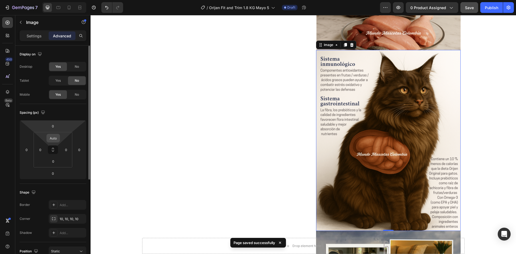
click at [55, 138] on input "Auto" at bounding box center [53, 138] width 11 height 8
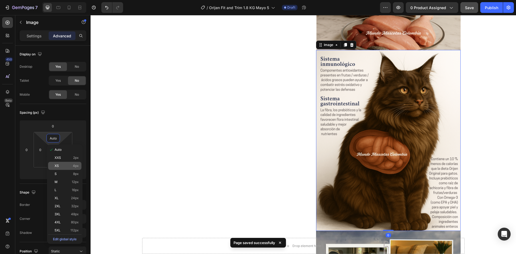
click at [66, 164] on div "XS 4px" at bounding box center [64, 166] width 33 height 8
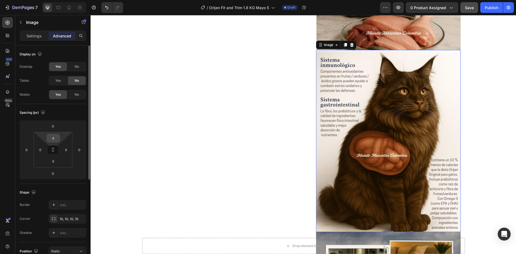
click at [53, 137] on input "4" at bounding box center [53, 138] width 11 height 8
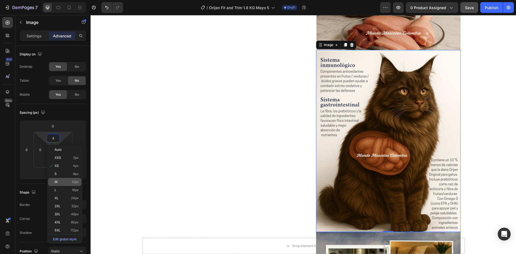
click at [66, 179] on div "M 12px" at bounding box center [64, 182] width 33 height 8
type input "12"
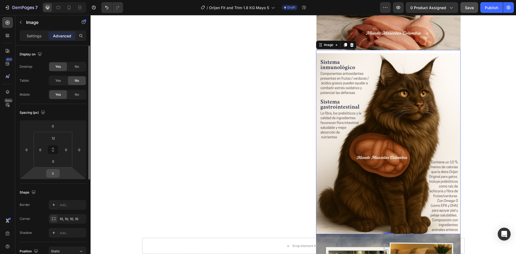
click at [57, 174] on input "0" at bounding box center [53, 173] width 11 height 8
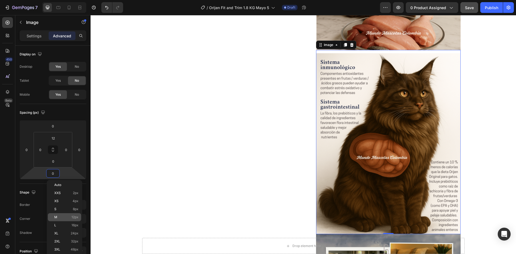
click at [67, 216] on p "M 12px" at bounding box center [66, 217] width 24 height 4
type input "12"
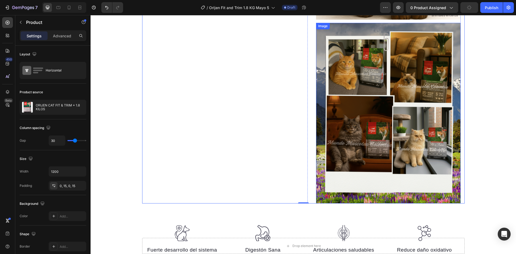
scroll to position [771, 0]
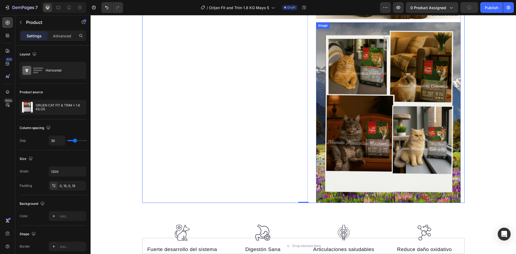
click at [340, 118] on img at bounding box center [388, 112] width 145 height 181
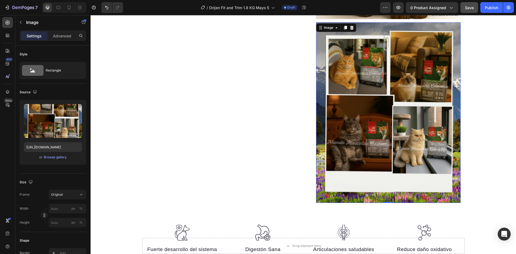
click at [383, 106] on img at bounding box center [388, 112] width 145 height 181
click at [63, 149] on input "[URL][DOMAIN_NAME]" at bounding box center [53, 147] width 58 height 10
paste input "fotos.png?v=1758921990"
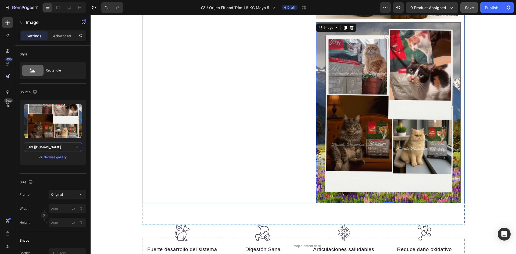
scroll to position [0, 109]
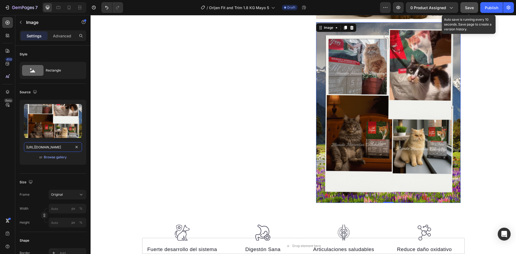
type input "[URL][DOMAIN_NAME]"
click at [470, 7] on span "Save" at bounding box center [469, 7] width 9 height 5
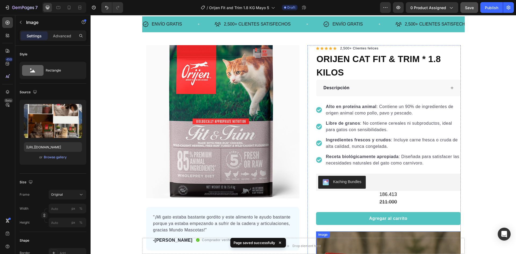
scroll to position [0, 0]
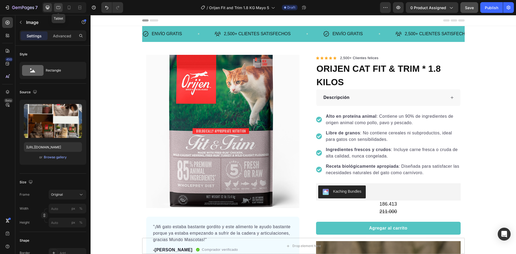
click at [59, 9] on icon at bounding box center [58, 7] width 5 height 5
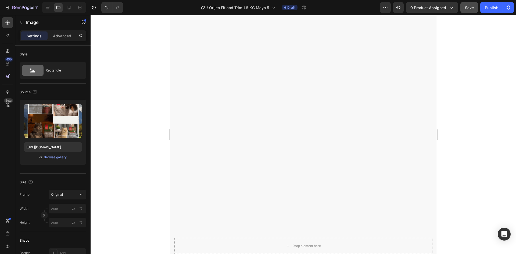
scroll to position [1253, 0]
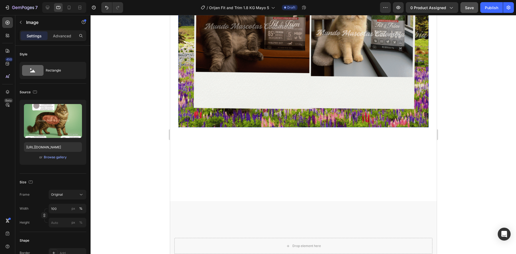
scroll to position [661, 0]
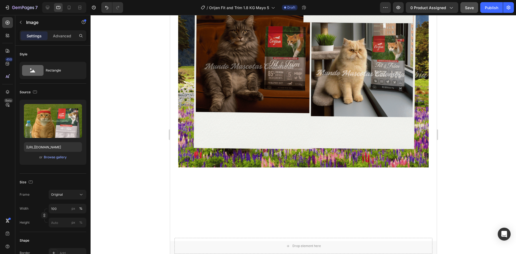
click at [48, 149] on input "[URL][DOMAIN_NAME]" at bounding box center [53, 147] width 58 height 10
paste input "_PORTADA.png?v=1758921468"
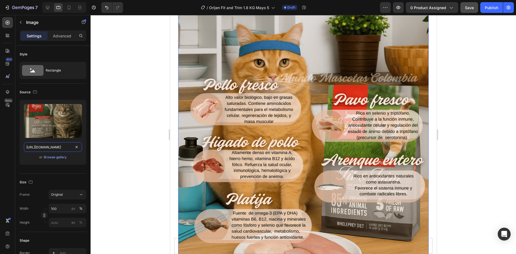
scroll to position [850, 0]
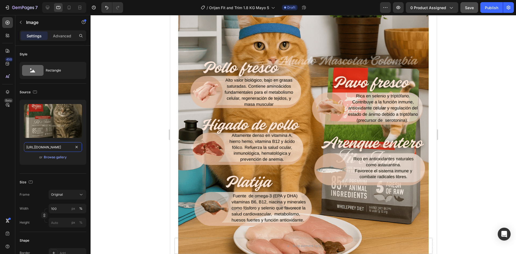
type input "[URL][DOMAIN_NAME]"
click at [278, 103] on img at bounding box center [303, 132] width 251 height 313
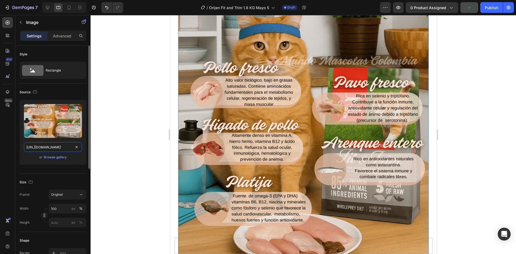
click at [46, 149] on input "[URL][DOMAIN_NAME]" at bounding box center [53, 147] width 58 height 10
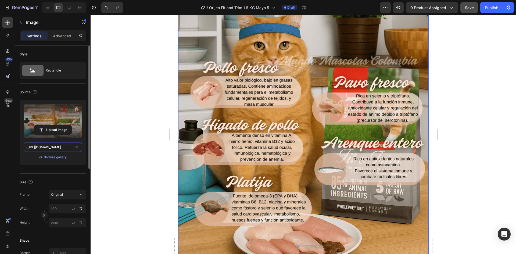
paste input "dietes.png?v=1758921468"
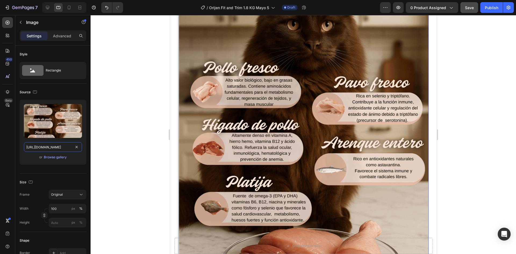
scroll to position [0, 118]
type input "[URL][DOMAIN_NAME]"
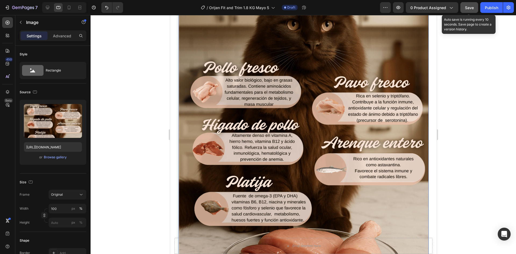
click at [470, 8] on span "Save" at bounding box center [469, 7] width 9 height 5
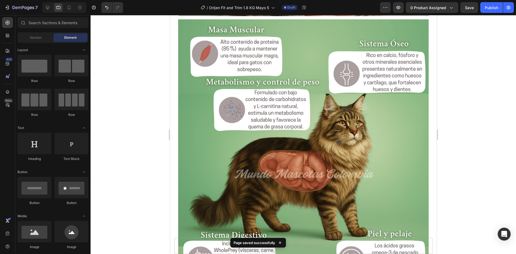
scroll to position [1137, 0]
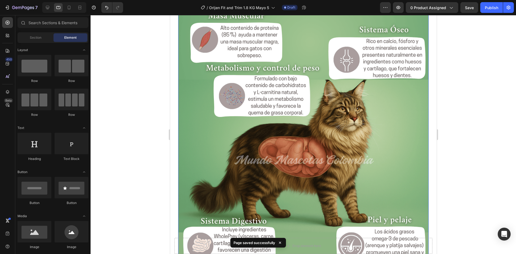
click at [400, 111] on img at bounding box center [303, 161] width 251 height 313
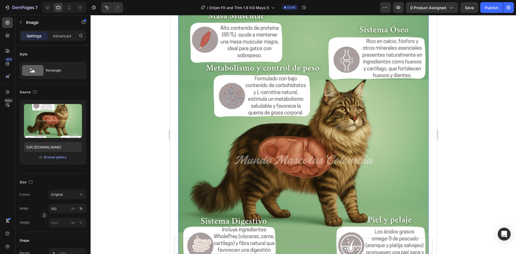
click at [231, 114] on img at bounding box center [303, 161] width 251 height 313
click at [50, 151] on input "[URL][DOMAIN_NAME]" at bounding box center [53, 147] width 58 height 10
paste input "TOPO.png?v=175892146"
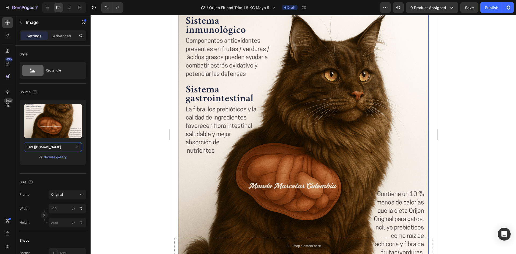
scroll to position [0, 110]
type input "[URL][DOMAIN_NAME]"
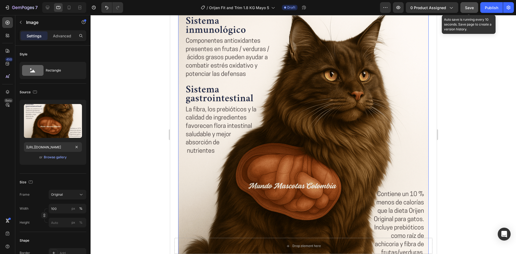
click at [472, 7] on span "Save" at bounding box center [469, 7] width 9 height 5
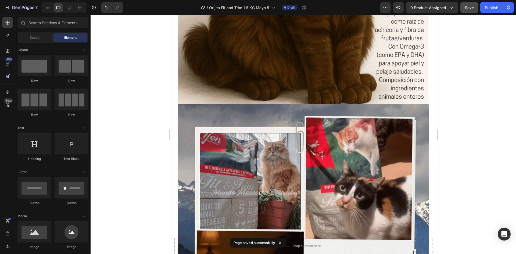
scroll to position [1327, 0]
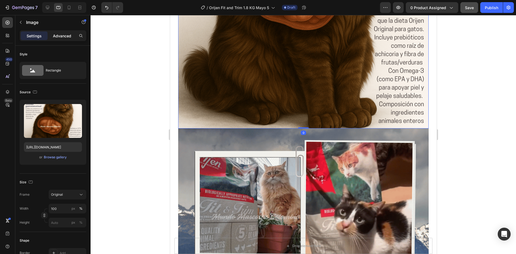
click at [58, 37] on p "Advanced" at bounding box center [62, 36] width 18 height 6
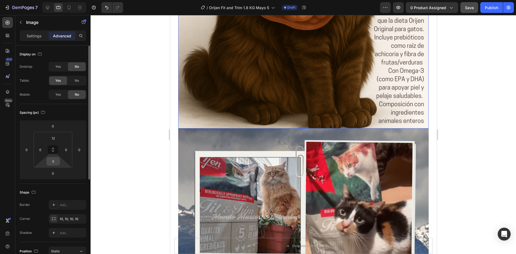
click at [54, 160] on input "0" at bounding box center [53, 161] width 11 height 8
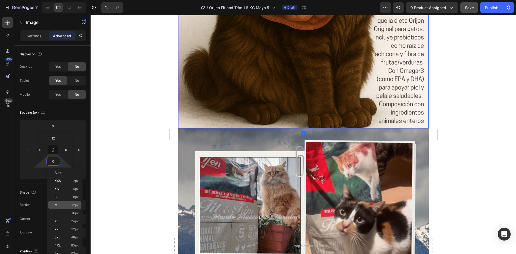
click at [64, 203] on p "M 12px" at bounding box center [67, 205] width 24 height 4
type input "12"
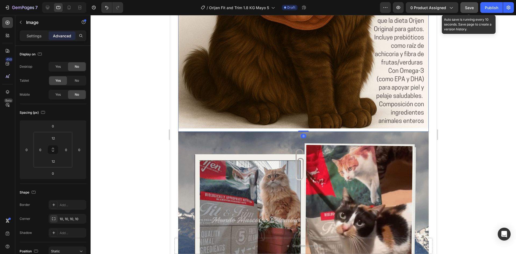
click at [469, 10] on button "Save" at bounding box center [470, 7] width 18 height 11
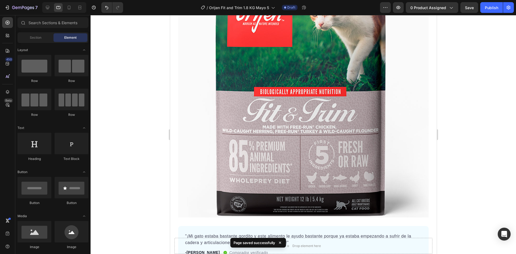
scroll to position [0, 0]
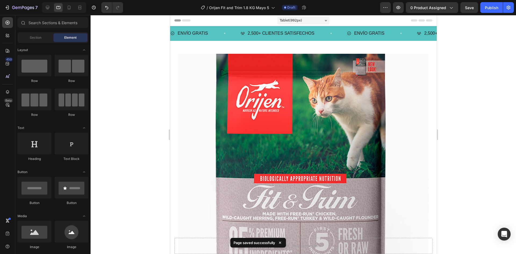
drag, startPoint x: 435, startPoint y: 130, endPoint x: 609, endPoint y: 40, distance: 196.2
click at [67, 7] on icon at bounding box center [68, 7] width 5 height 5
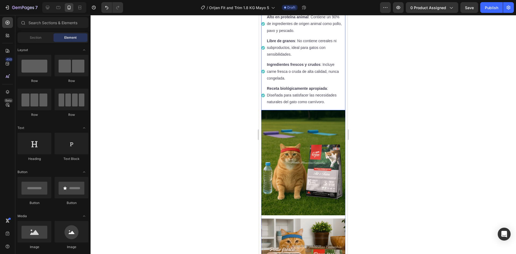
scroll to position [269, 0]
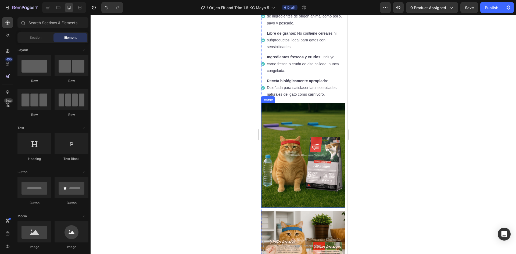
click at [296, 146] on img at bounding box center [303, 155] width 84 height 105
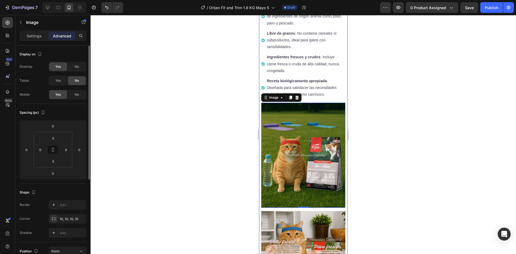
click at [36, 34] on p "Settings" at bounding box center [34, 36] width 15 height 6
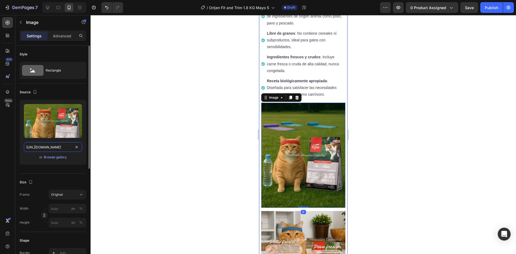
click at [56, 147] on input "[URL][DOMAIN_NAME]" at bounding box center [53, 147] width 58 height 10
paste input "_PORTADA.png?v=1758921468"
type input "[URL][DOMAIN_NAME]"
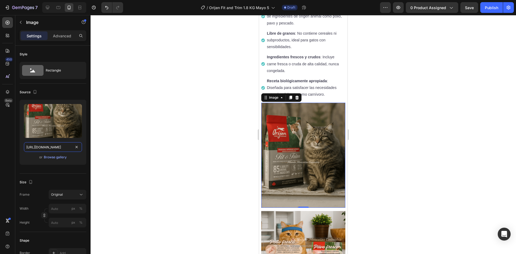
scroll to position [377, 0]
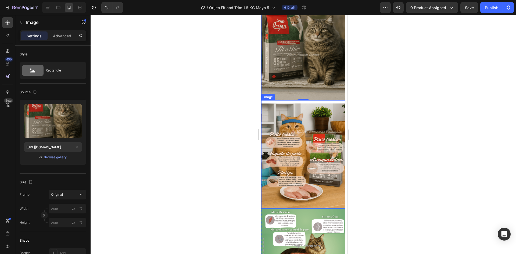
click at [302, 136] on img at bounding box center [303, 156] width 84 height 105
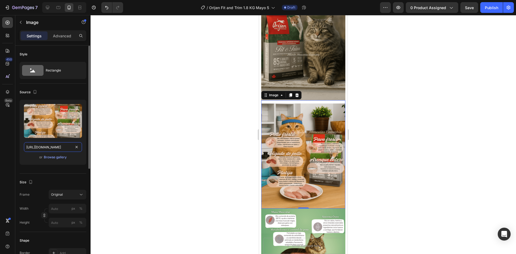
click at [49, 146] on input "[URL][DOMAIN_NAME]" at bounding box center [53, 147] width 58 height 10
paste input "dietes.png?v=1758921468"
type input "[URL][DOMAIN_NAME]"
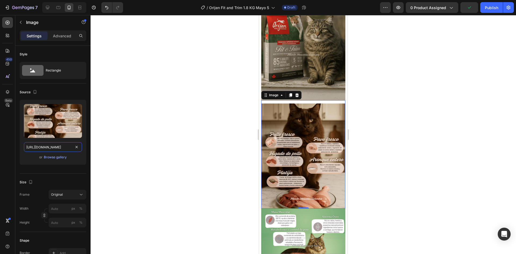
scroll to position [403, 0]
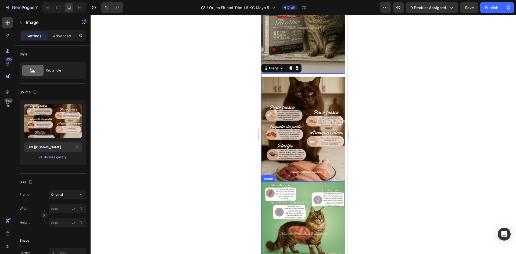
click at [311, 182] on img at bounding box center [303, 234] width 84 height 105
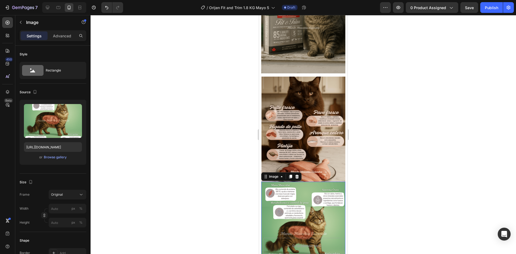
click at [282, 201] on img at bounding box center [303, 234] width 84 height 105
click at [55, 148] on input "[URL][DOMAIN_NAME]" at bounding box center [53, 147] width 58 height 10
paste input "TOPO.png?v=175892146"
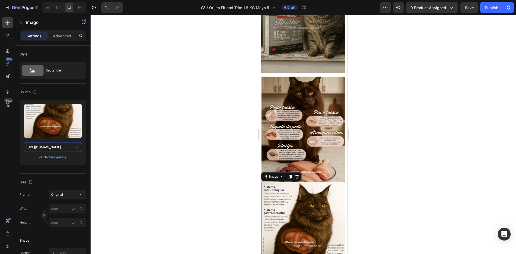
scroll to position [484, 0]
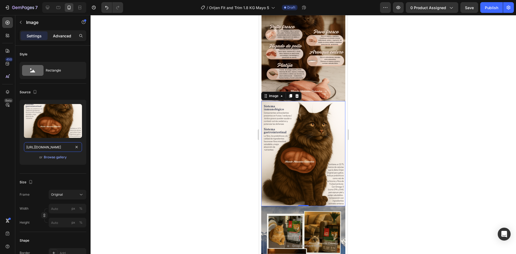
type input "[URL][DOMAIN_NAME]"
click at [61, 38] on p "Advanced" at bounding box center [62, 36] width 18 height 6
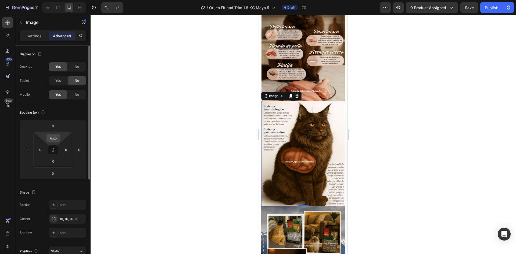
click at [54, 141] on input "Auto" at bounding box center [53, 138] width 11 height 8
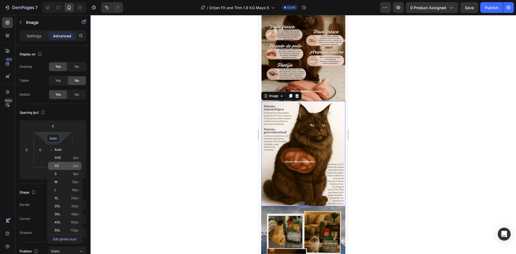
click at [65, 164] on p "XS 4px" at bounding box center [67, 166] width 24 height 4
type input "4"
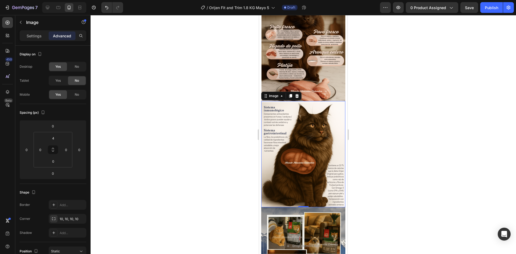
click at [369, 88] on div at bounding box center [304, 134] width 426 height 239
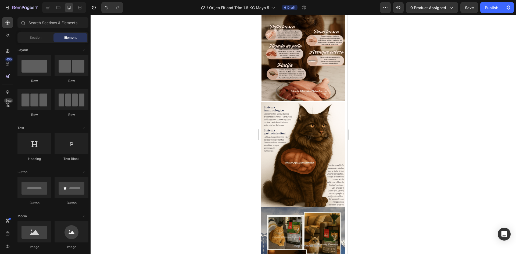
scroll to position [515, 0]
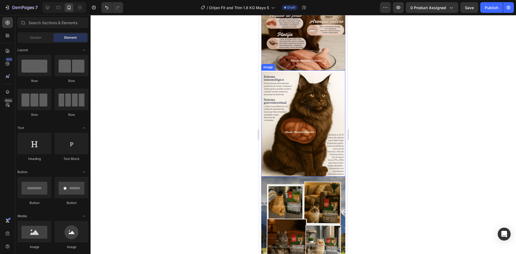
click at [314, 99] on img at bounding box center [303, 124] width 84 height 105
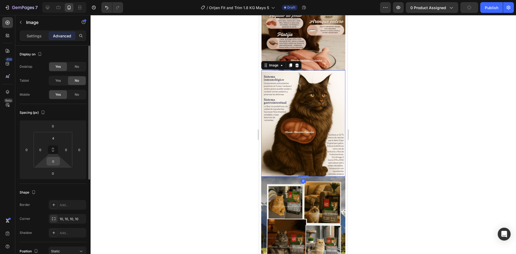
click at [52, 162] on input "0" at bounding box center [53, 161] width 11 height 8
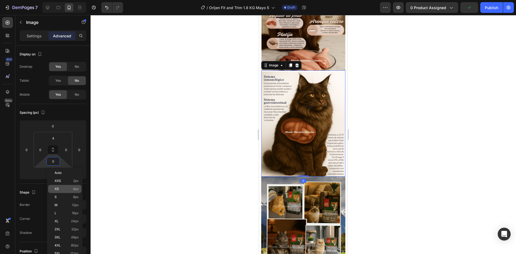
click at [70, 191] on div "XS 4px" at bounding box center [64, 189] width 33 height 8
type input "4"
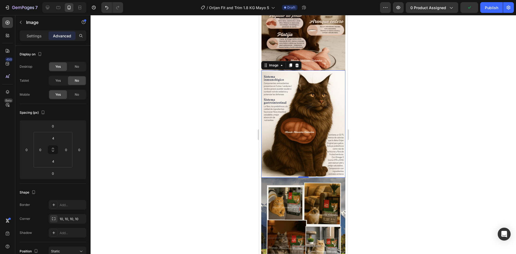
click at [293, 178] on img at bounding box center [303, 230] width 84 height 105
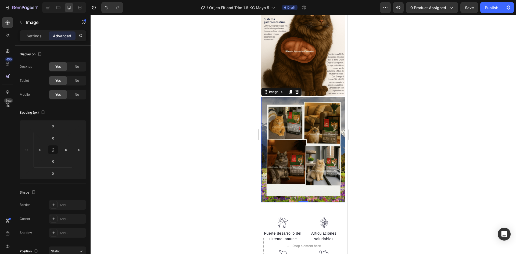
click at [304, 123] on img at bounding box center [303, 149] width 84 height 105
click at [39, 38] on p "Settings" at bounding box center [34, 36] width 15 height 6
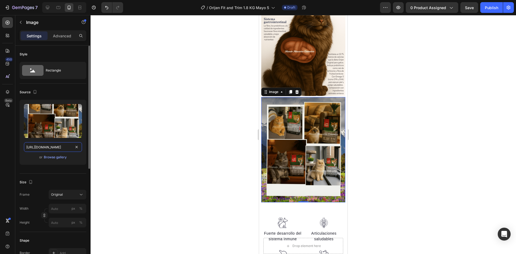
click at [60, 146] on input "[URL][DOMAIN_NAME]" at bounding box center [53, 147] width 58 height 10
paste input "fotos.png?v=1758921990"
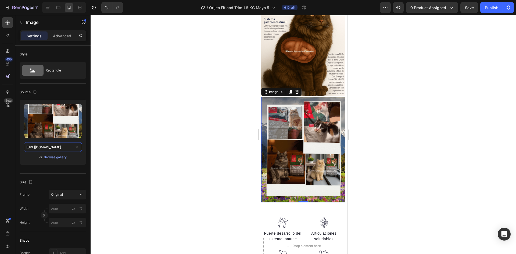
scroll to position [0, 109]
type input "[URL][DOMAIN_NAME]"
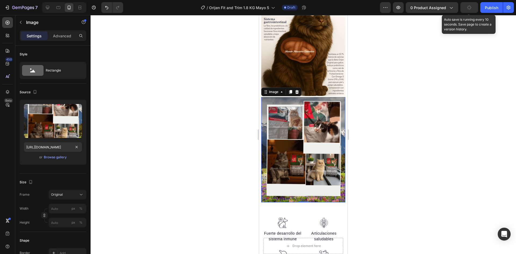
click at [475, 8] on button "button" at bounding box center [470, 7] width 18 height 11
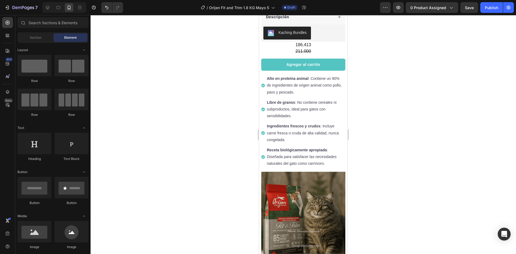
scroll to position [0, 0]
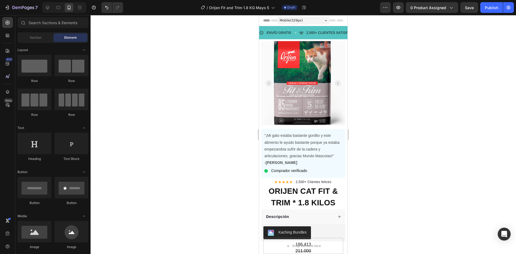
drag, startPoint x: 345, startPoint y: 104, endPoint x: 608, endPoint y: 49, distance: 268.0
click at [470, 8] on span "Save" at bounding box center [469, 7] width 9 height 5
click at [399, 6] on icon "button" at bounding box center [398, 7] width 5 height 5
click at [469, 8] on span "Save" at bounding box center [469, 7] width 9 height 5
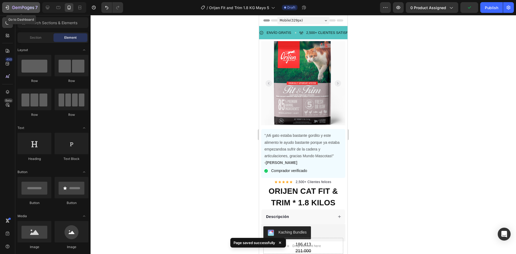
click at [16, 4] on button "7" at bounding box center [21, 7] width 38 height 11
